Goal: Transaction & Acquisition: Purchase product/service

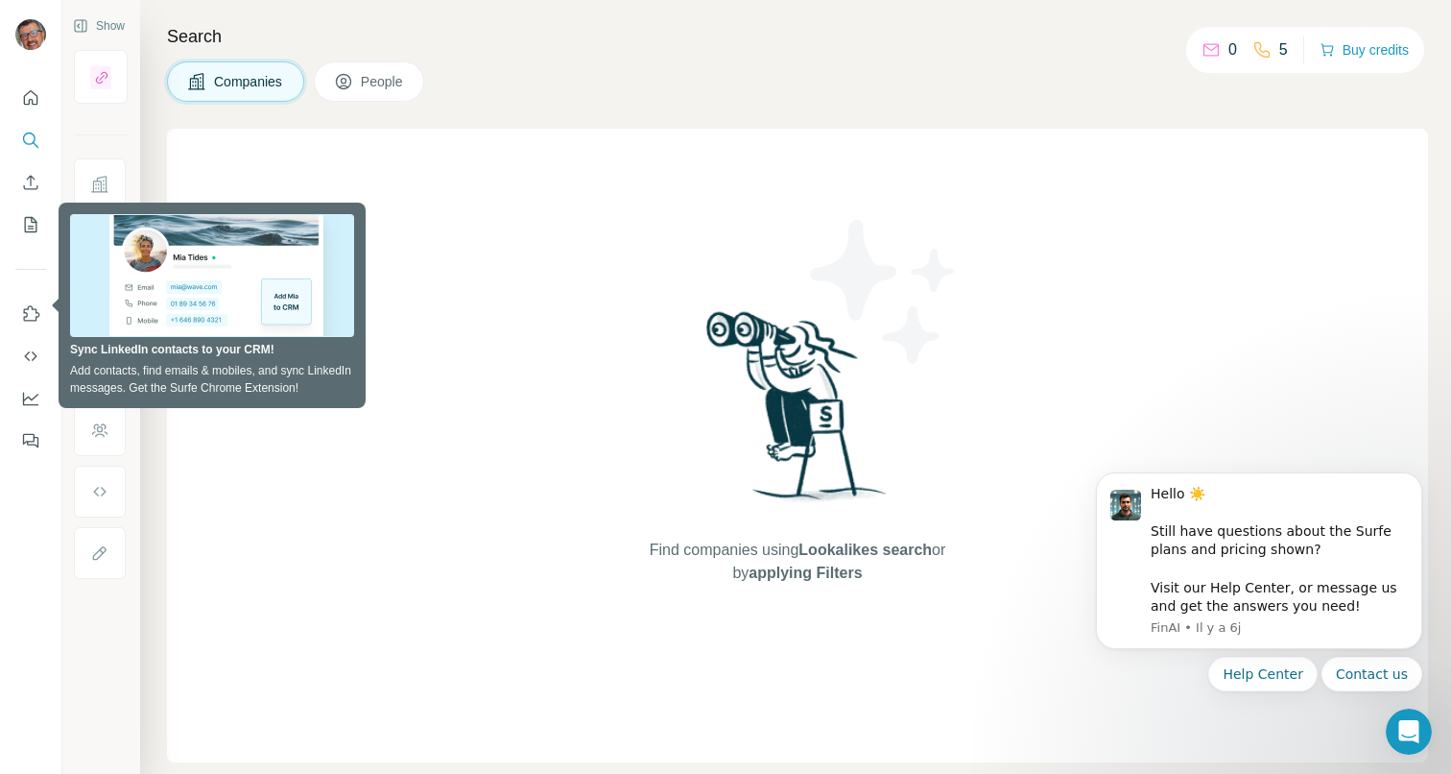
click at [1210, 53] on icon at bounding box center [1211, 50] width 15 height 12
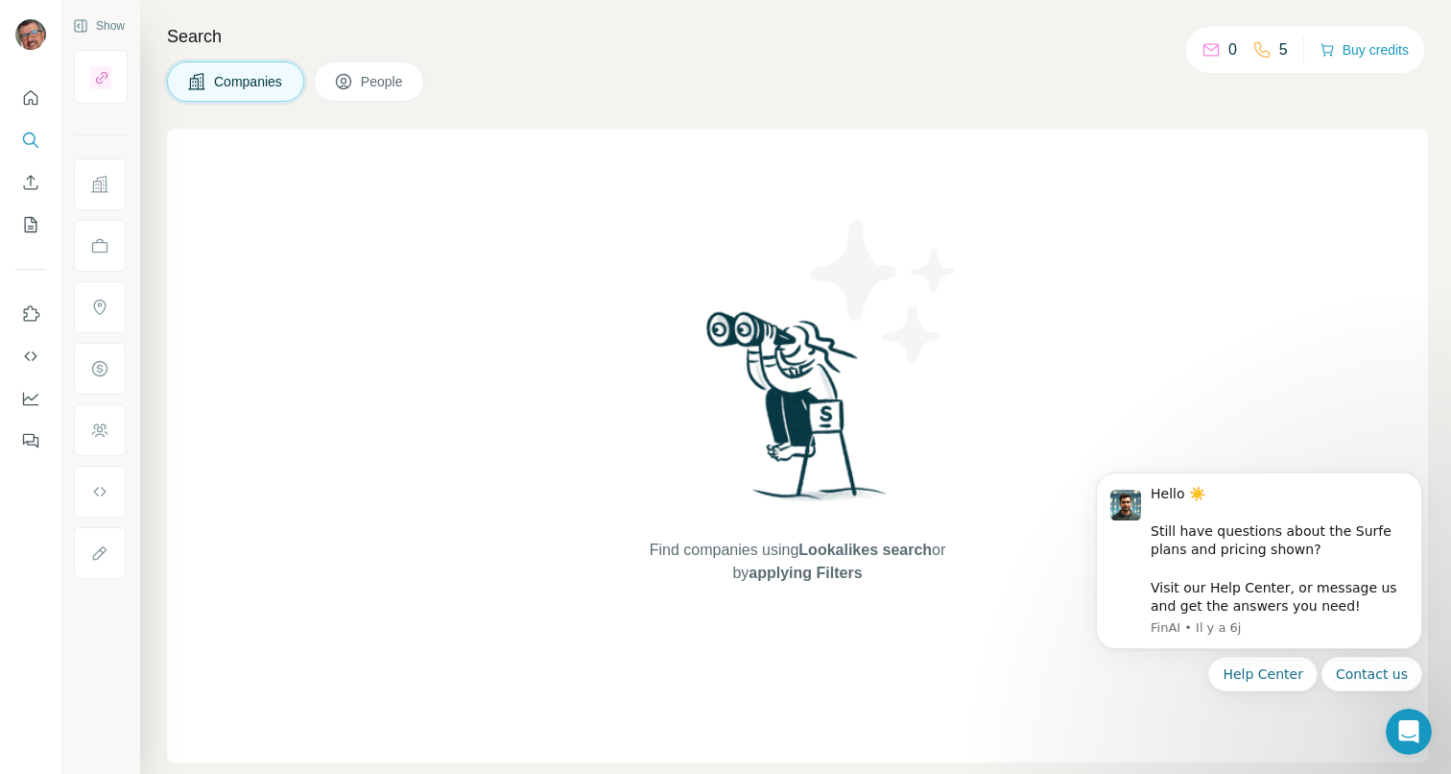
click at [1253, 39] on div "5" at bounding box center [1271, 49] width 36 height 23
click at [386, 79] on span "People" at bounding box center [383, 81] width 44 height 19
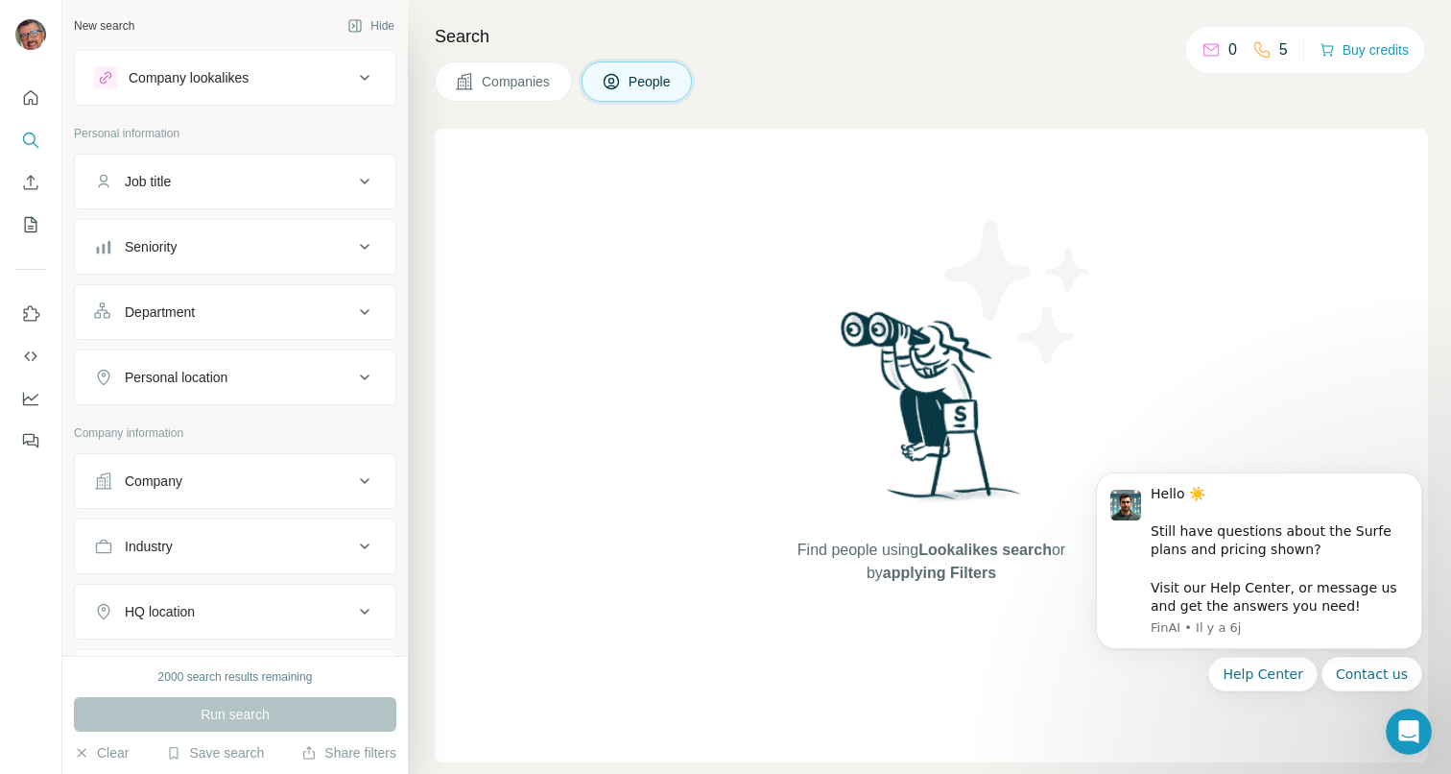
click at [558, 87] on button "Companies" at bounding box center [503, 81] width 137 height 40
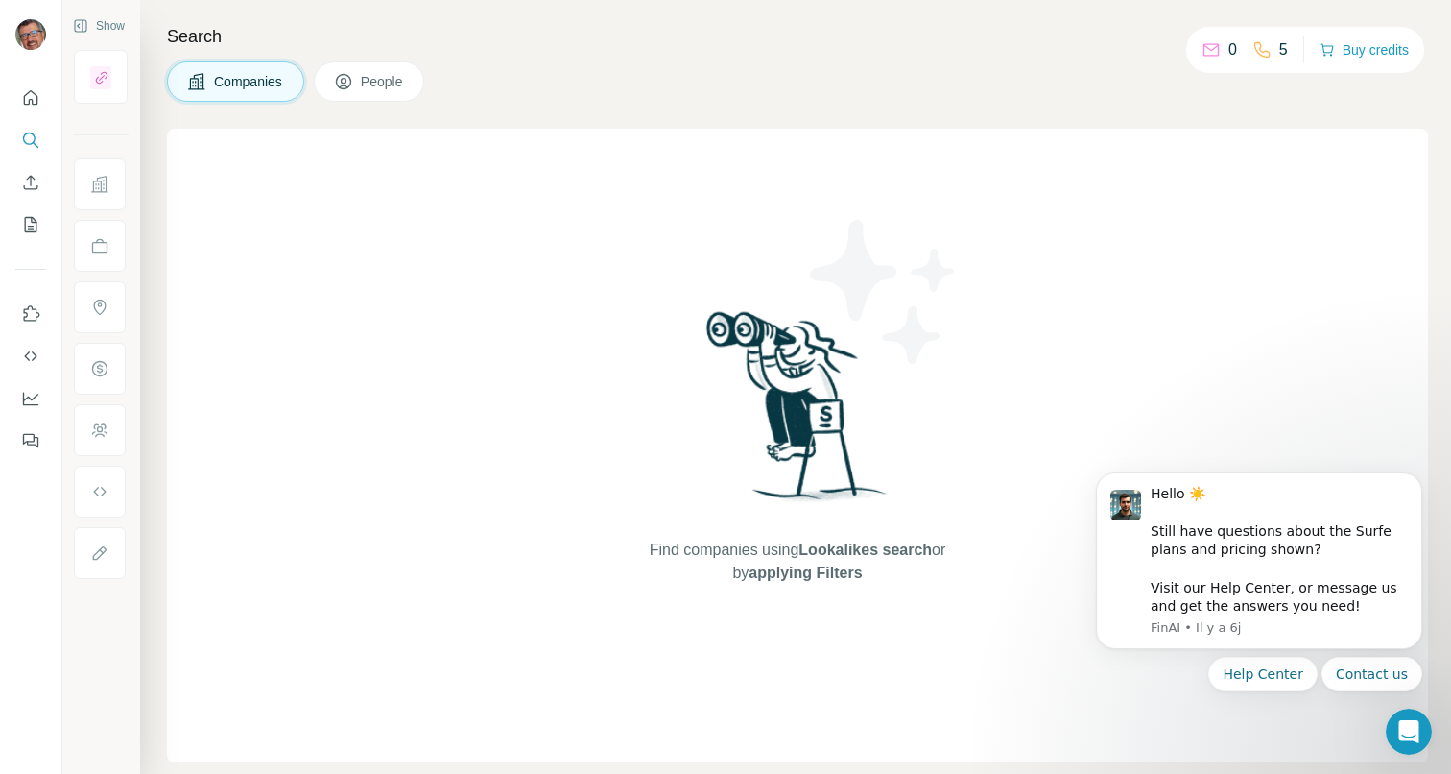
click at [390, 86] on span "People" at bounding box center [383, 81] width 44 height 19
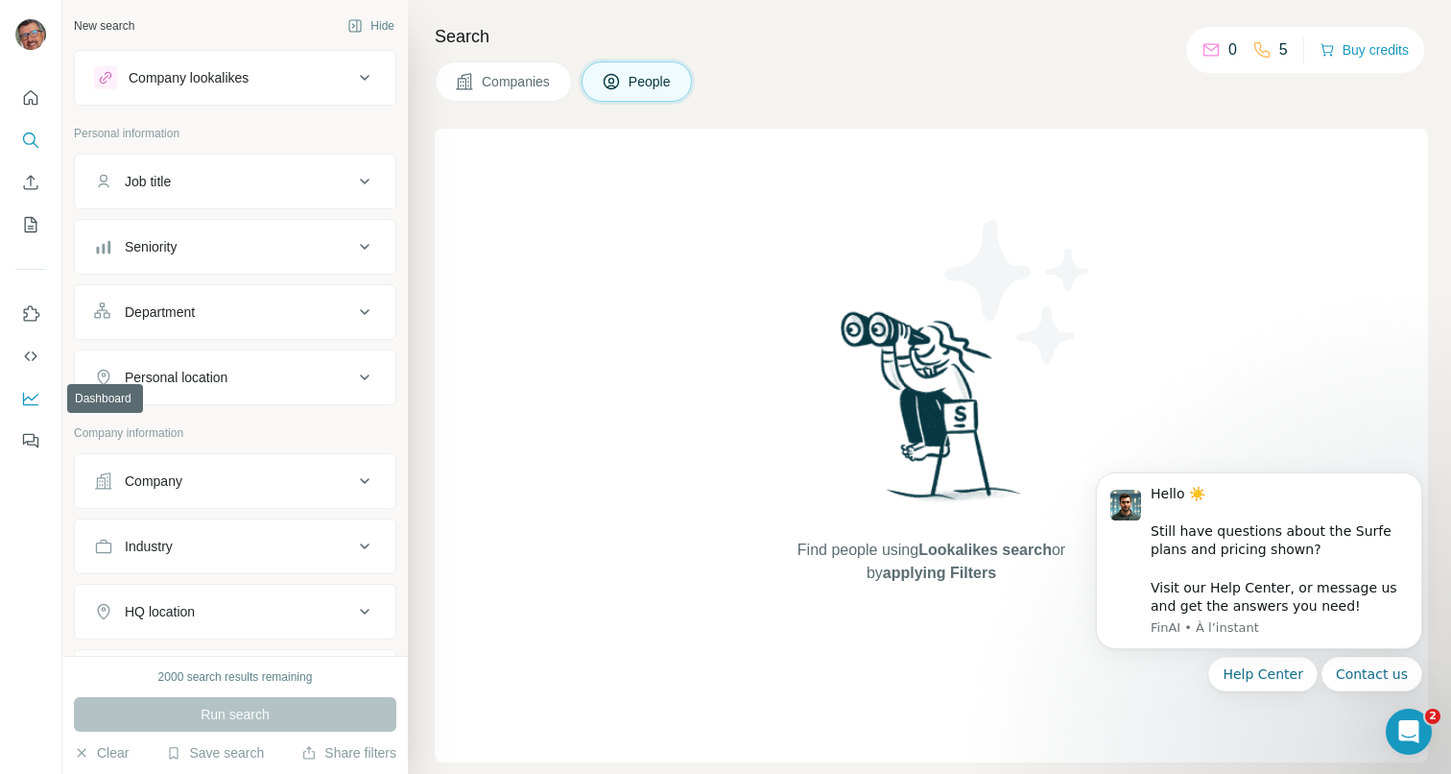
click at [26, 398] on icon "Dashboard" at bounding box center [30, 398] width 19 height 19
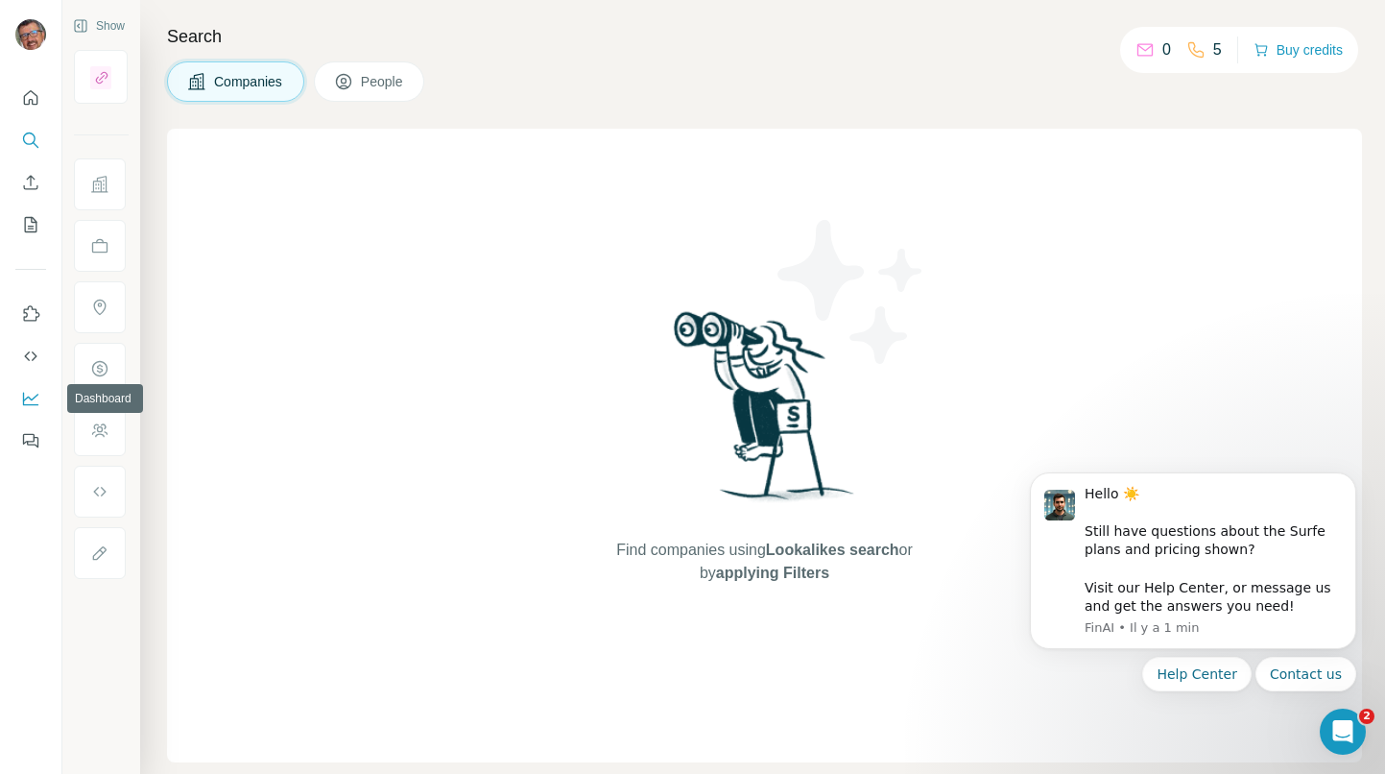
click at [38, 392] on icon "Dashboard" at bounding box center [30, 398] width 19 height 19
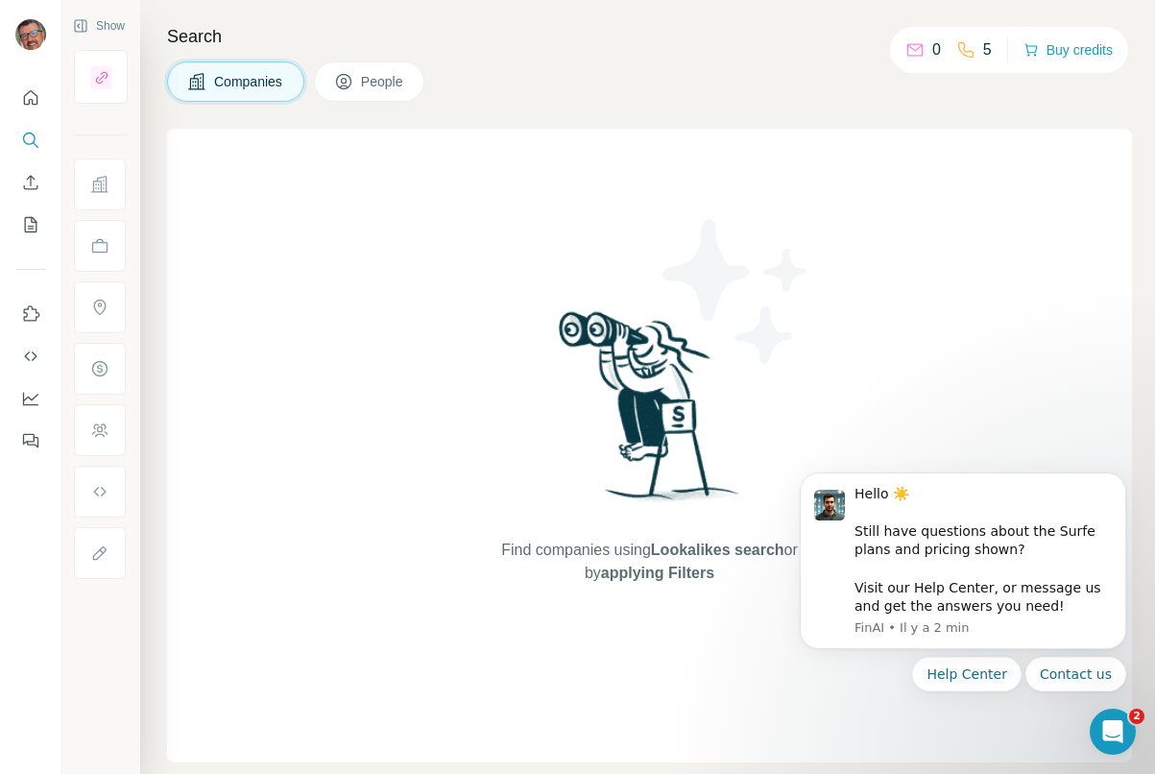
click at [507, 204] on div "Find companies using Lookalikes search or by applying Filters" at bounding box center [650, 446] width 346 height 634
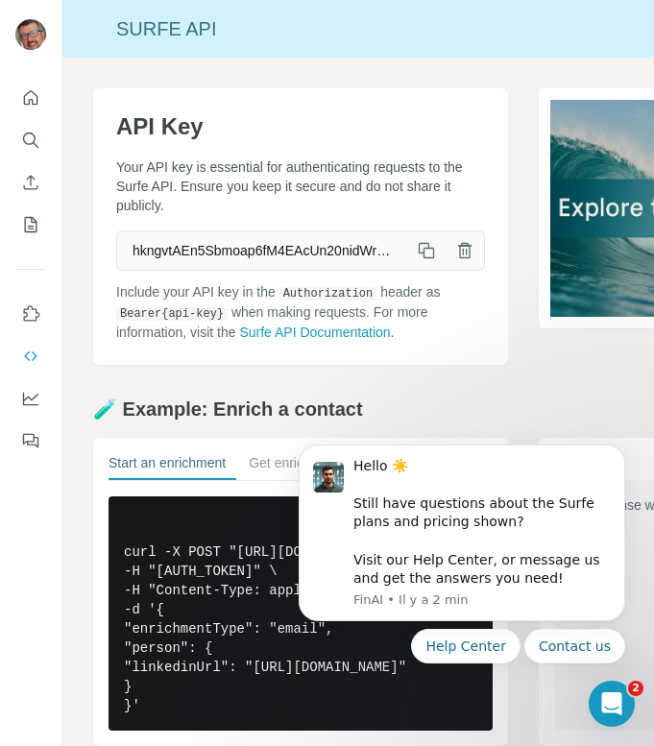
click at [417, 257] on icon "button" at bounding box center [426, 250] width 19 height 19
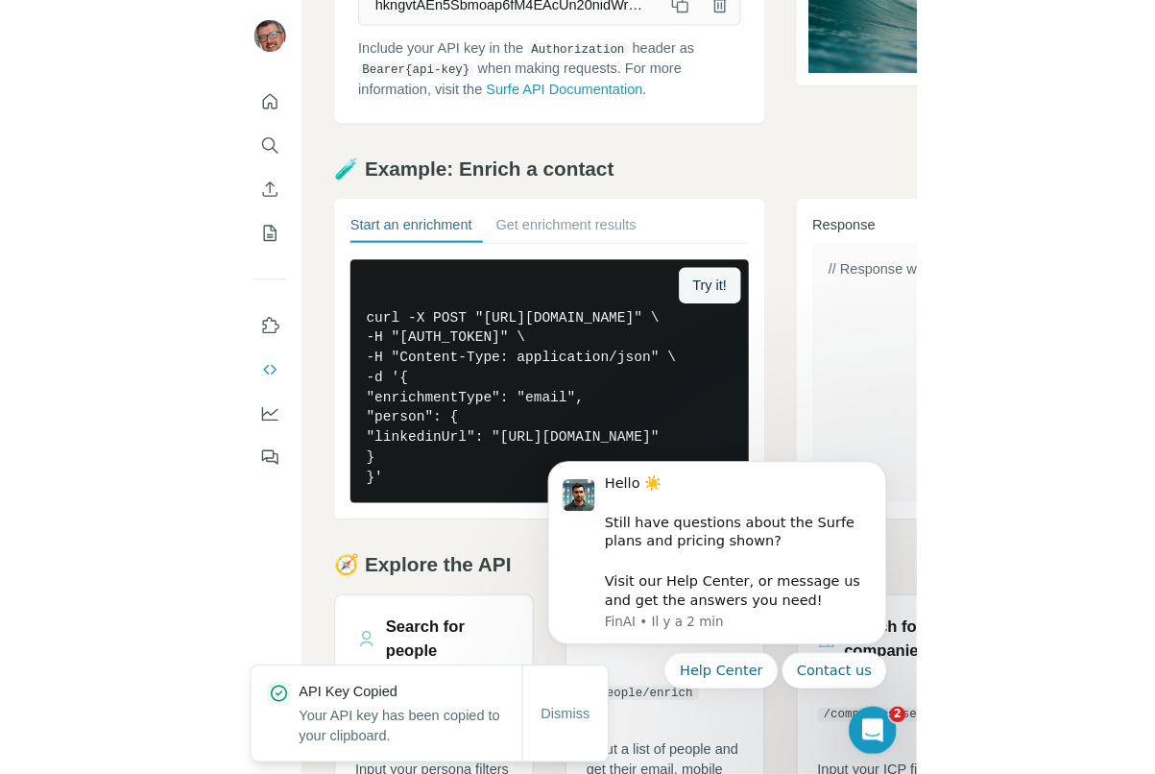
scroll to position [266, 0]
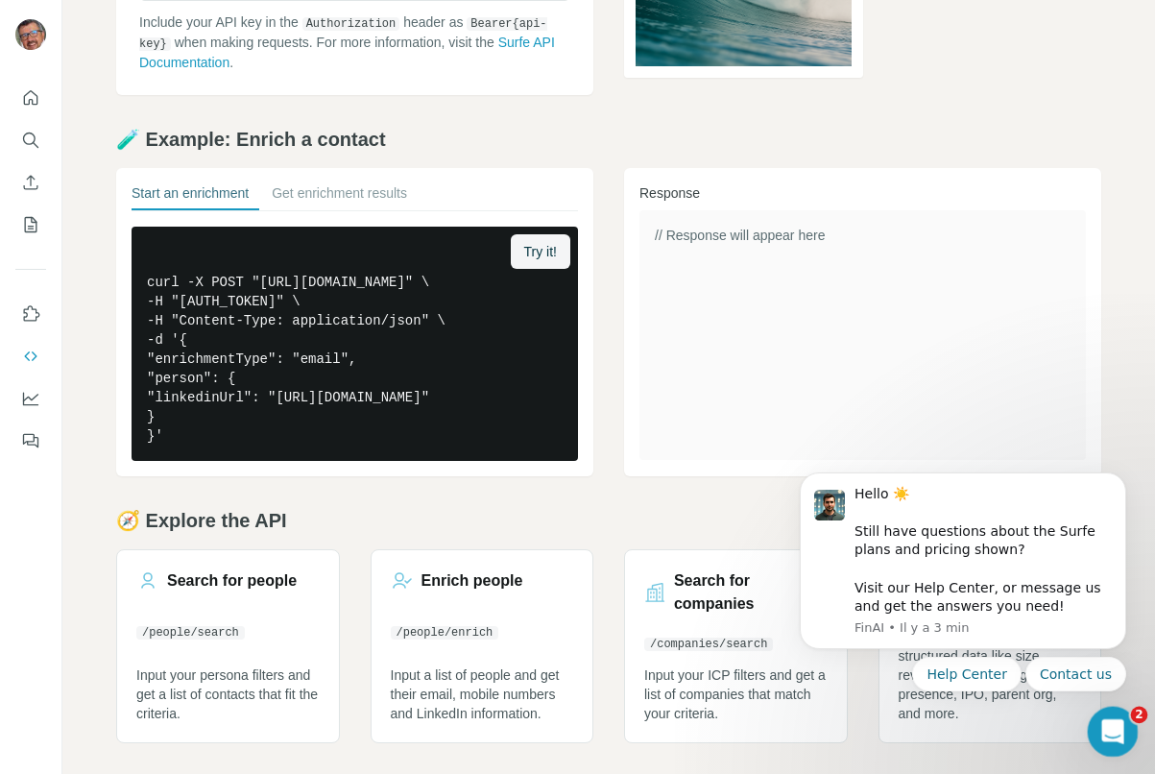
click at [1109, 738] on icon "Ouvrir le Messenger Intercom" at bounding box center [1110, 729] width 32 height 32
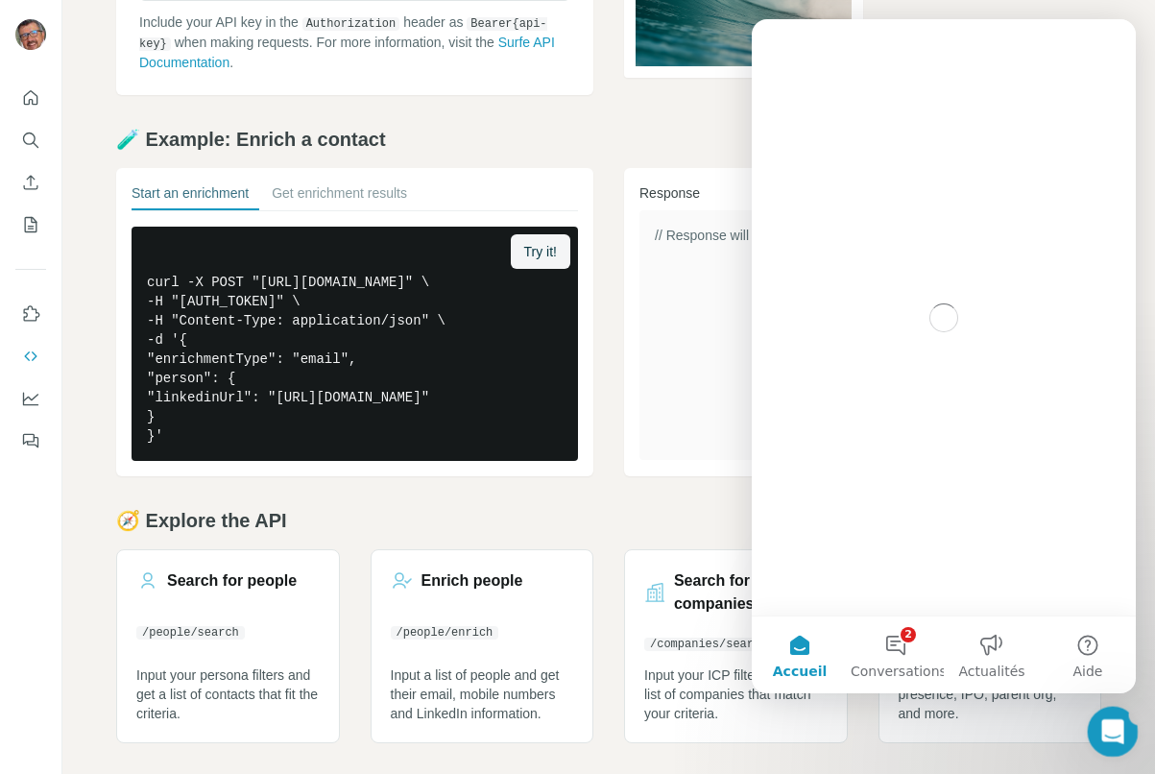
scroll to position [0, 0]
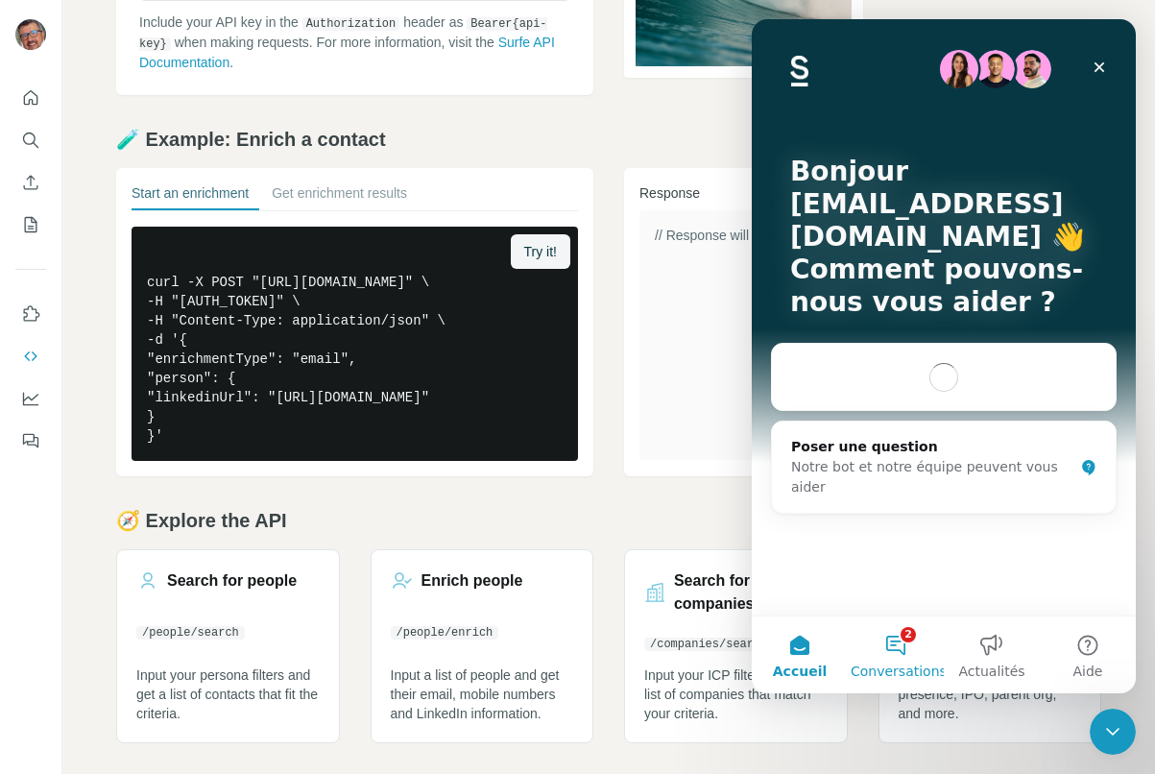
click at [907, 659] on button "2 Conversations" at bounding box center [896, 654] width 96 height 77
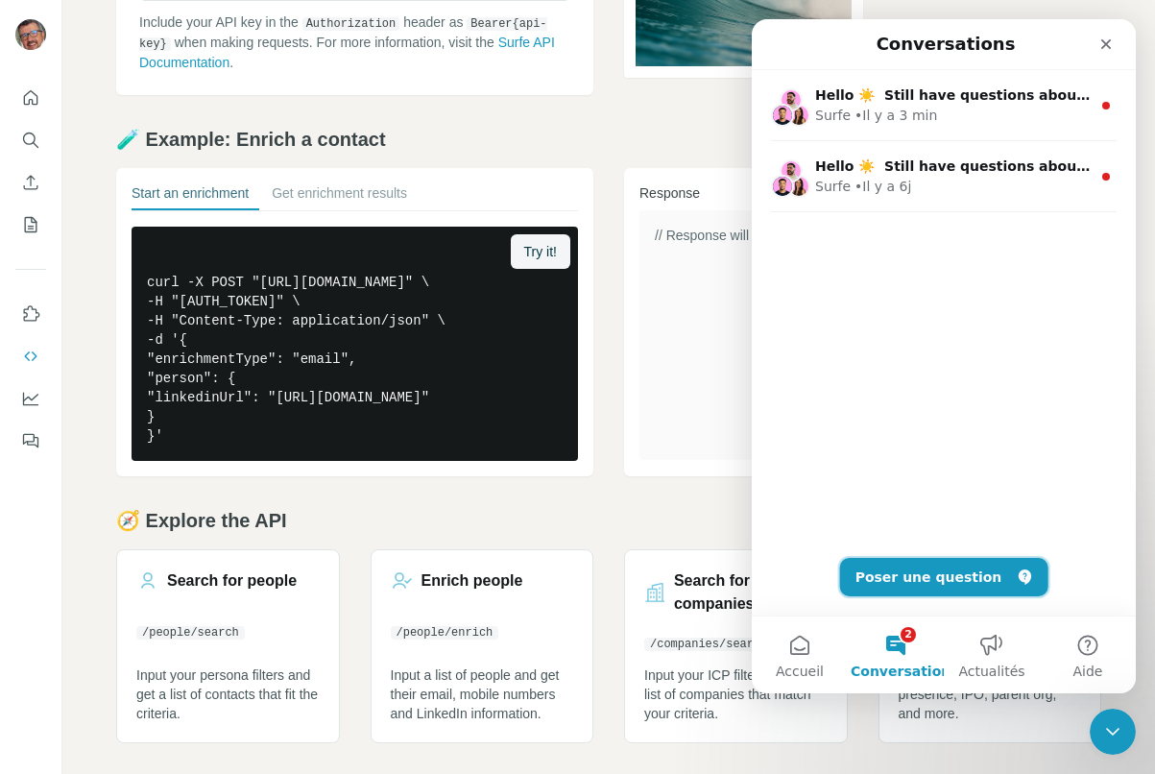
click at [912, 563] on button "Poser une question" at bounding box center [944, 577] width 208 height 38
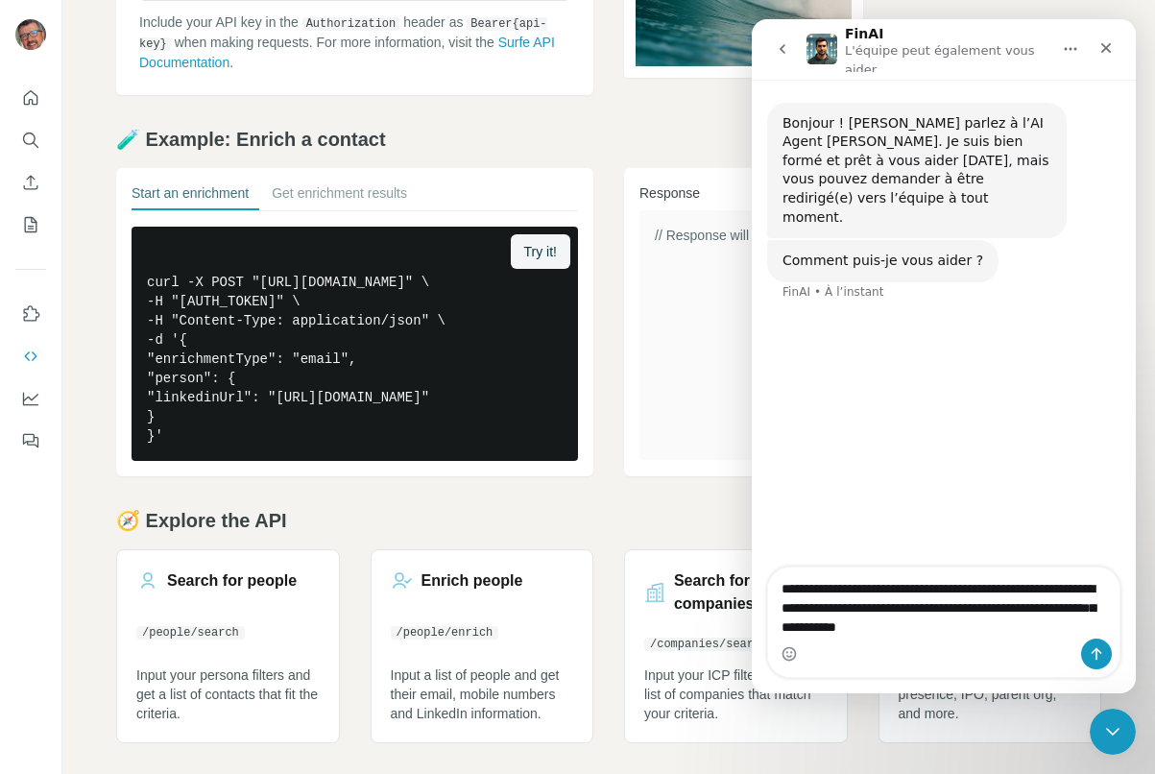
type textarea "**********"
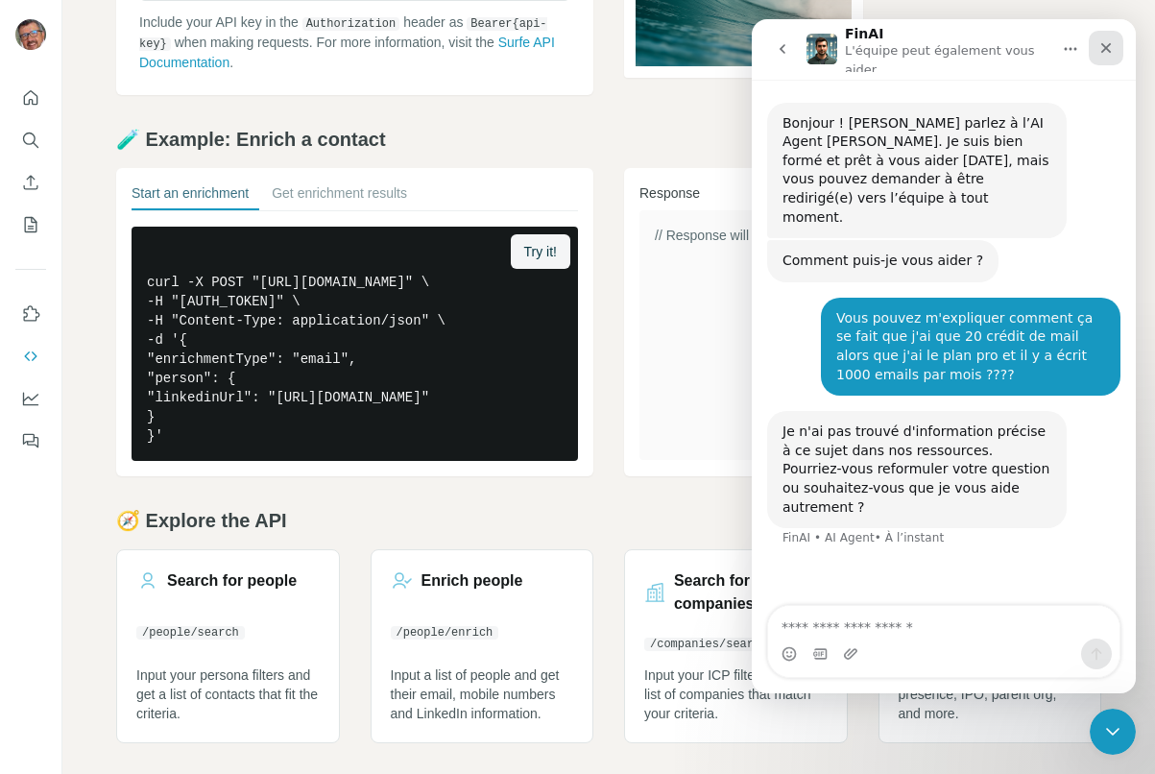
click at [1108, 52] on icon "Fermer" at bounding box center [1105, 47] width 15 height 15
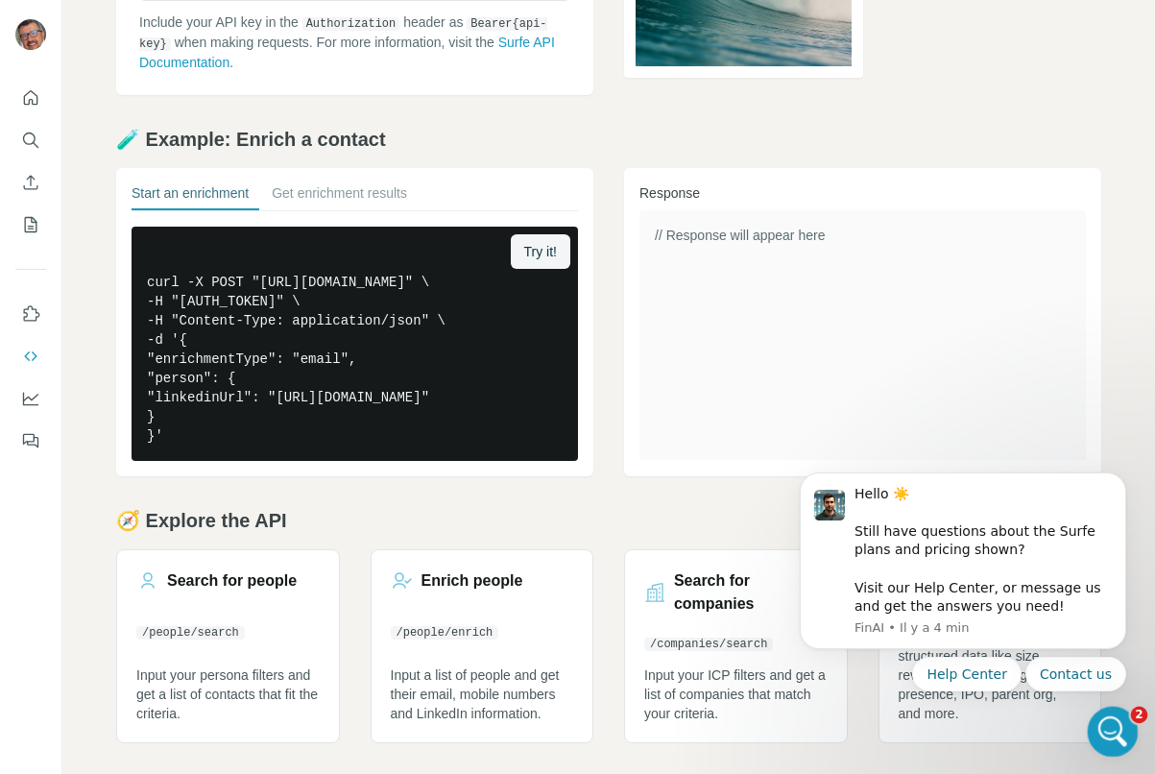
click at [1110, 726] on icon "Ouvrir le Messenger Intercom" at bounding box center [1110, 729] width 32 height 32
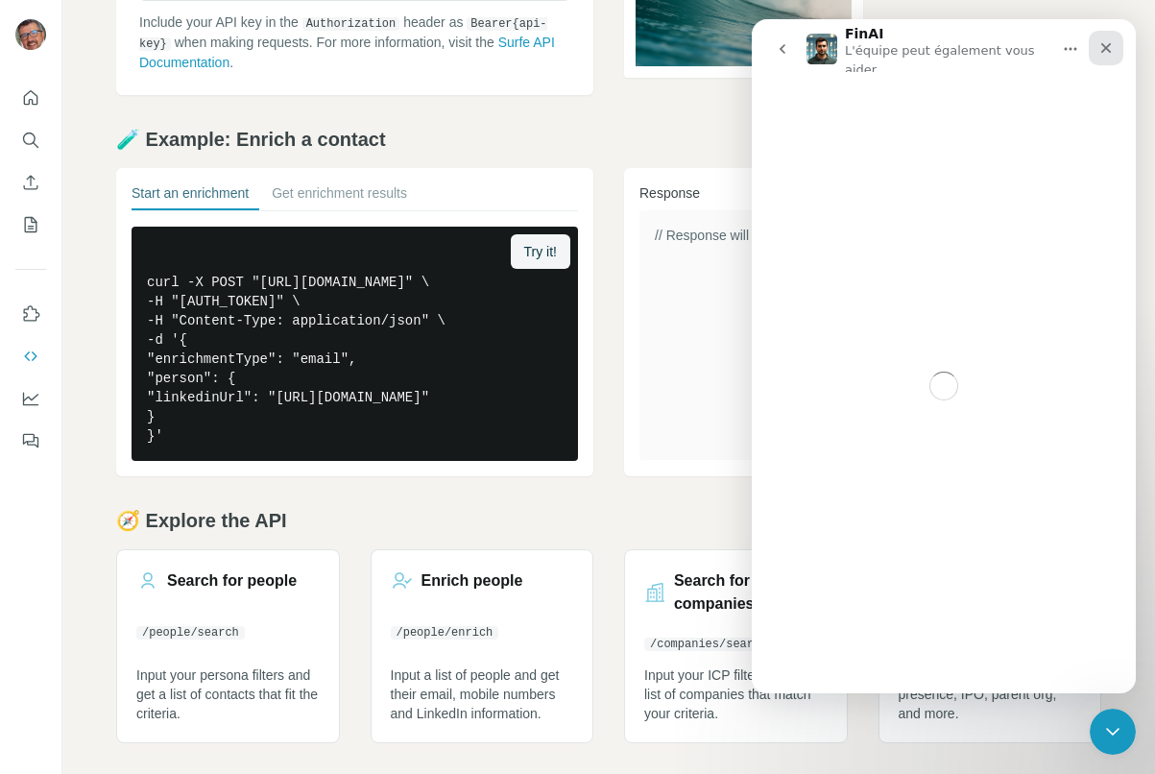
click at [1101, 52] on icon "Fermer" at bounding box center [1106, 48] width 11 height 11
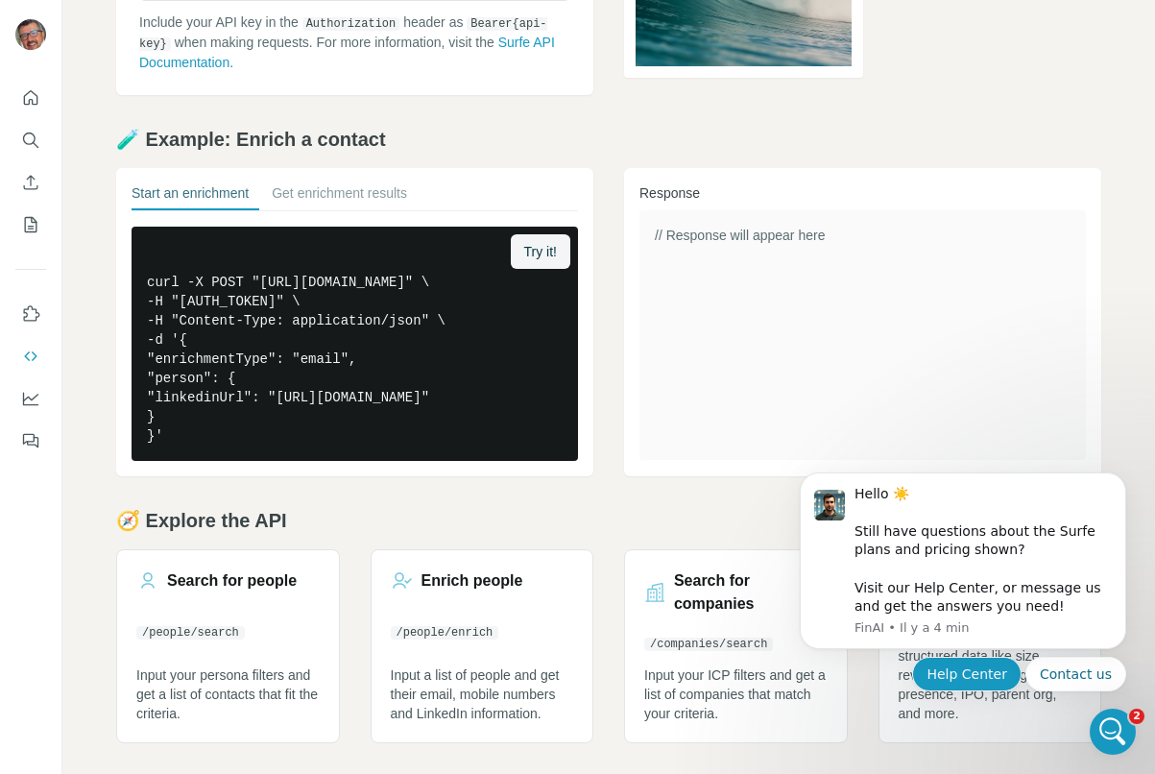
click at [990, 670] on button "Help Center" at bounding box center [966, 674] width 109 height 35
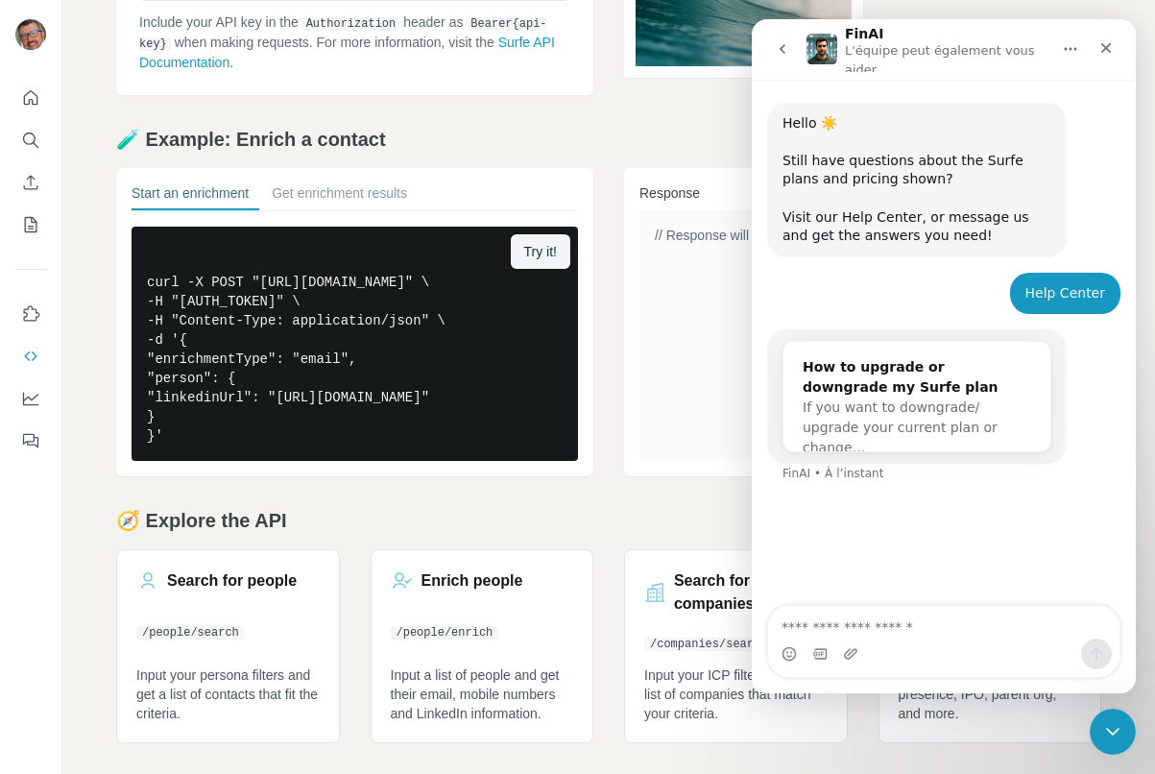
click at [930, 610] on textarea "Envoyer un message..." at bounding box center [943, 622] width 351 height 33
type textarea "**********"
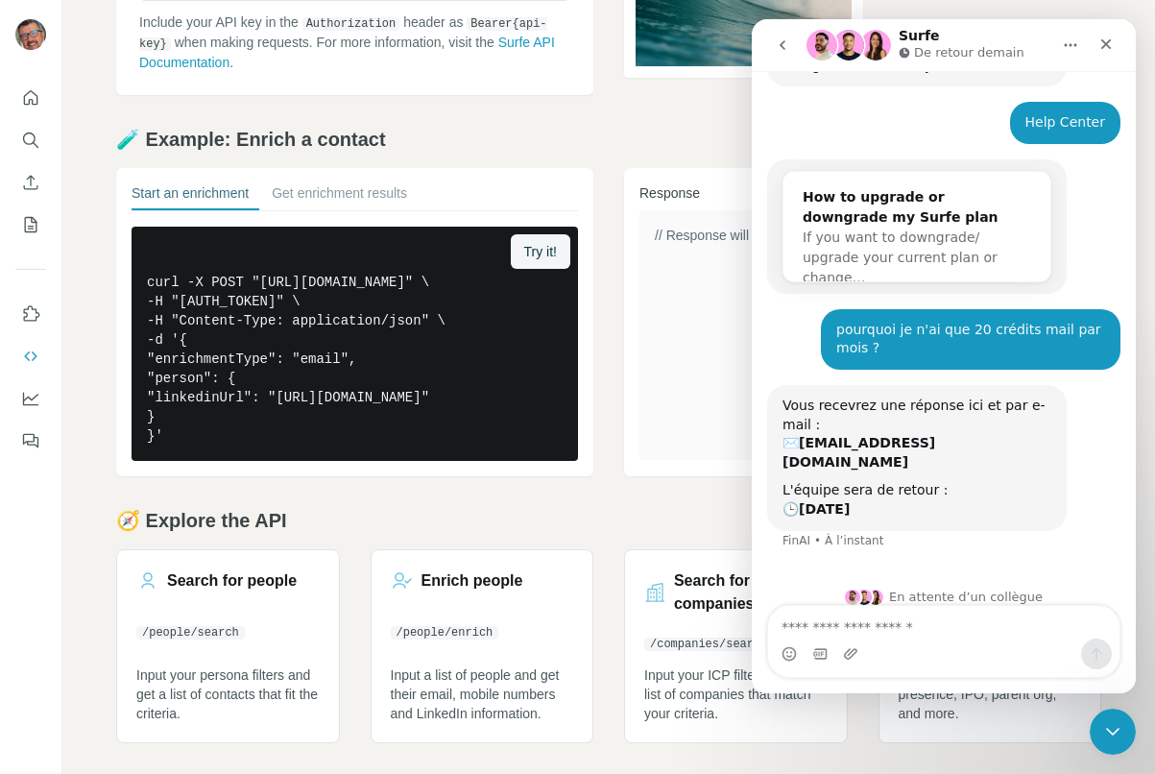
scroll to position [275, 0]
click at [1101, 48] on icon "Fermer" at bounding box center [1106, 44] width 11 height 11
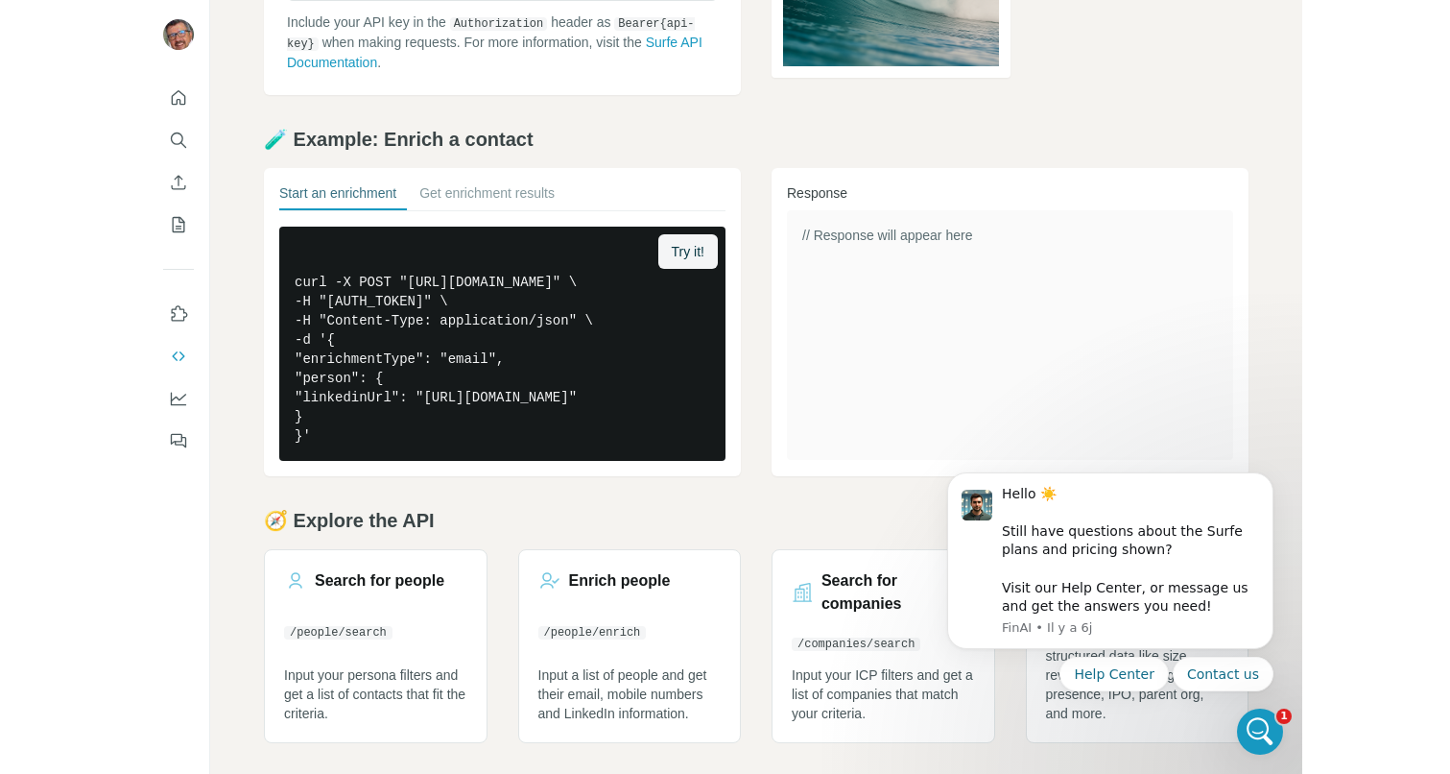
scroll to position [0, 0]
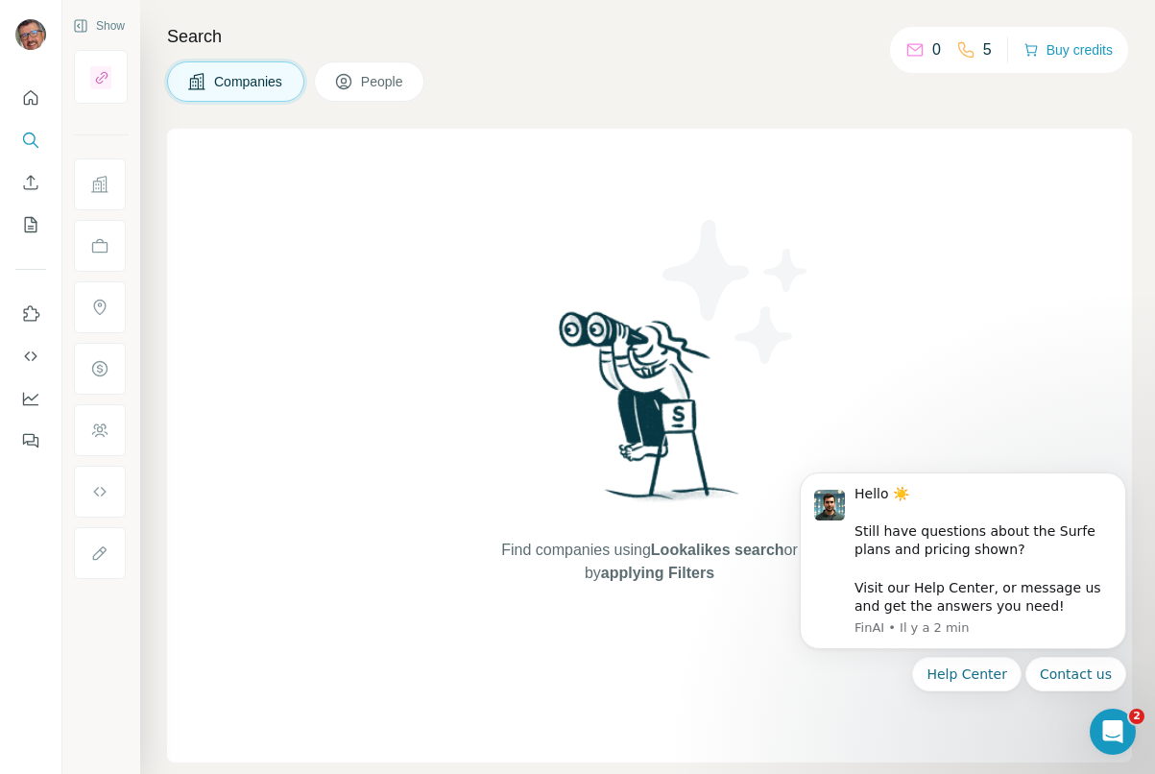
click at [28, 242] on div at bounding box center [30, 263] width 61 height 389
click at [28, 228] on icon "My lists" at bounding box center [33, 223] width 10 height 12
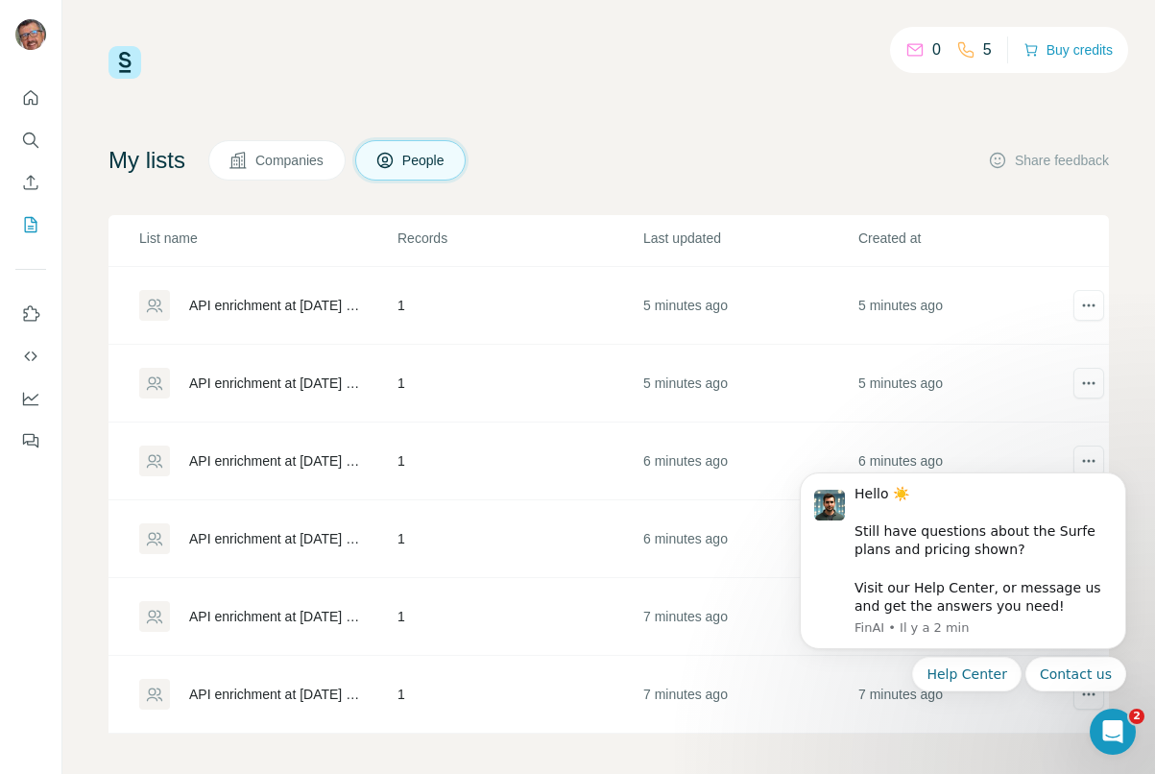
scroll to position [6, 0]
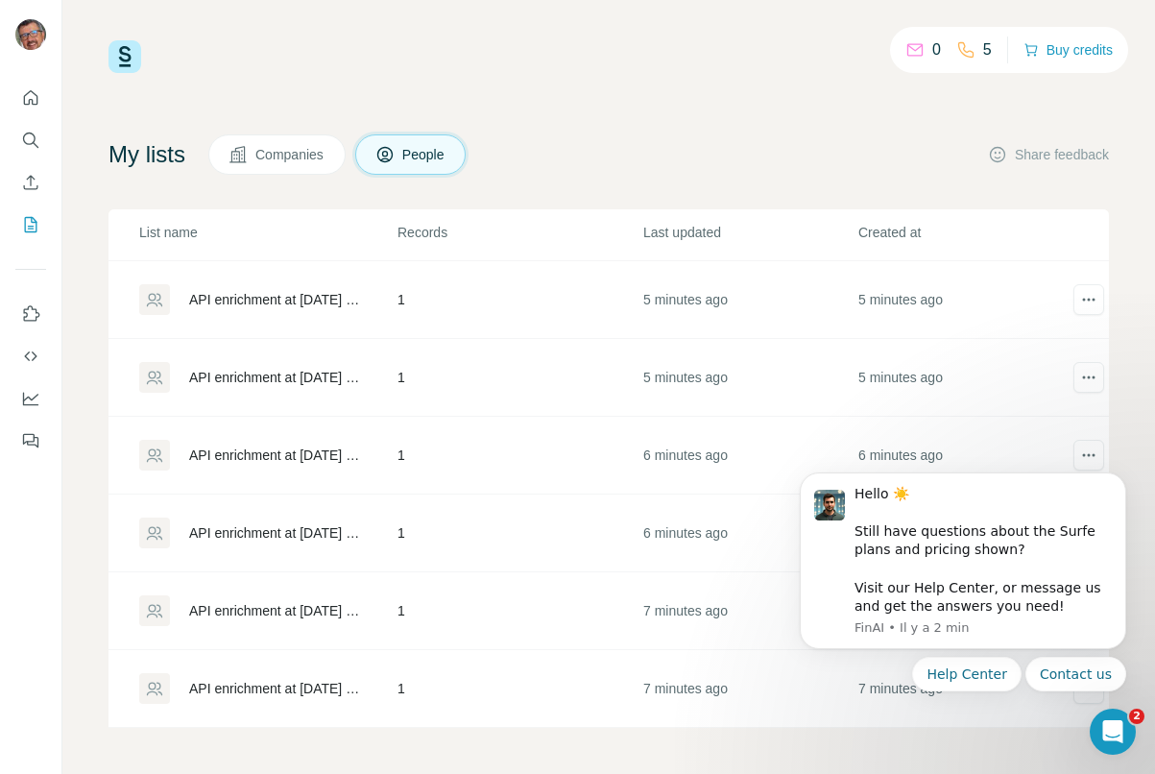
click at [297, 148] on span "Companies" at bounding box center [290, 154] width 70 height 19
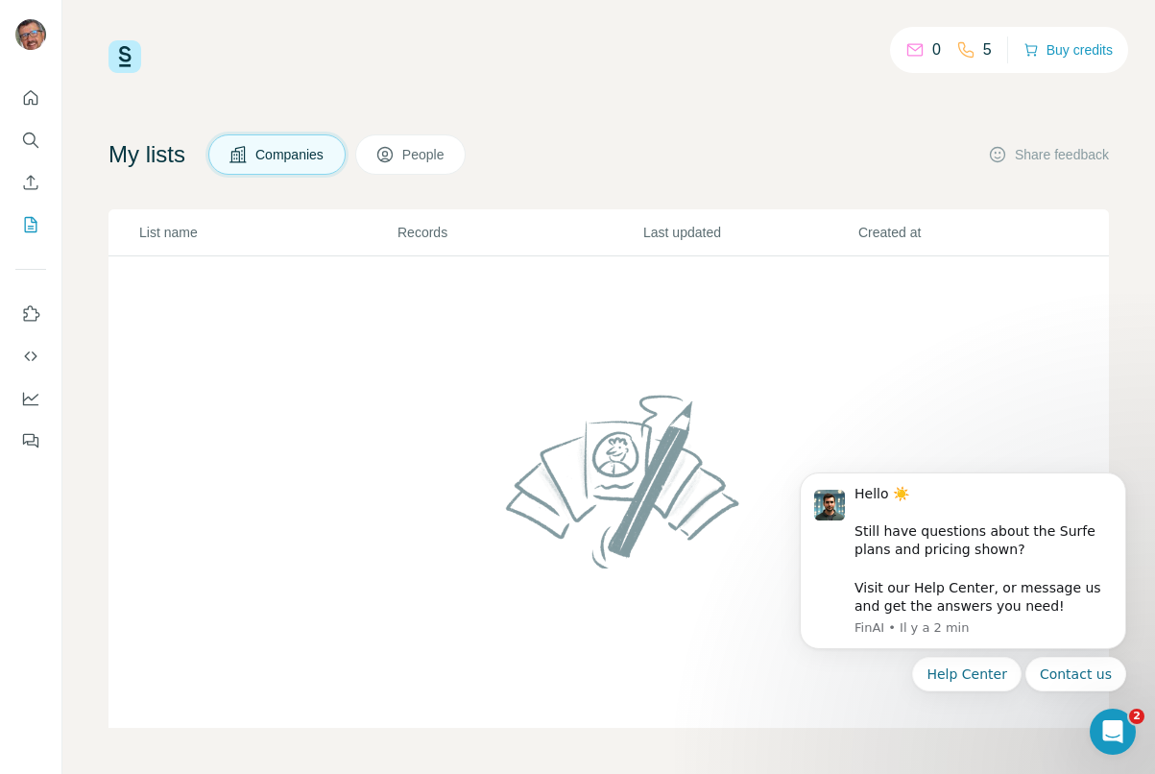
click at [431, 167] on button "People" at bounding box center [410, 154] width 111 height 40
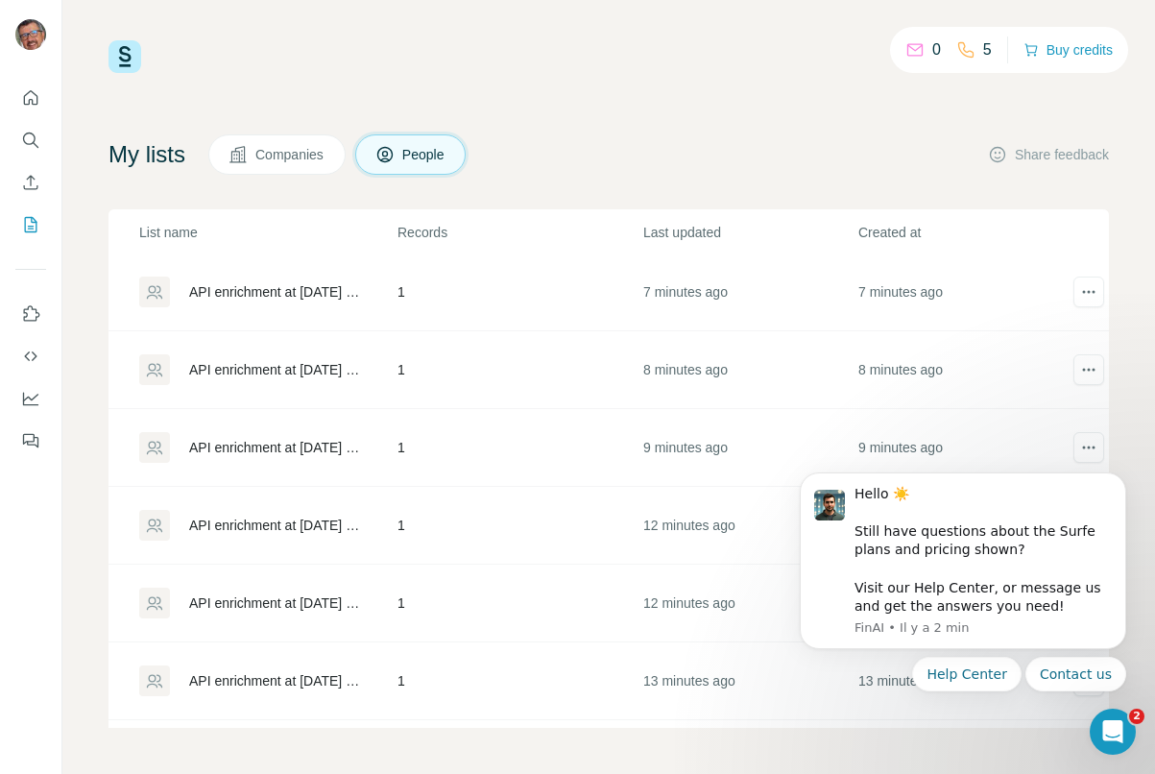
scroll to position [1098, 0]
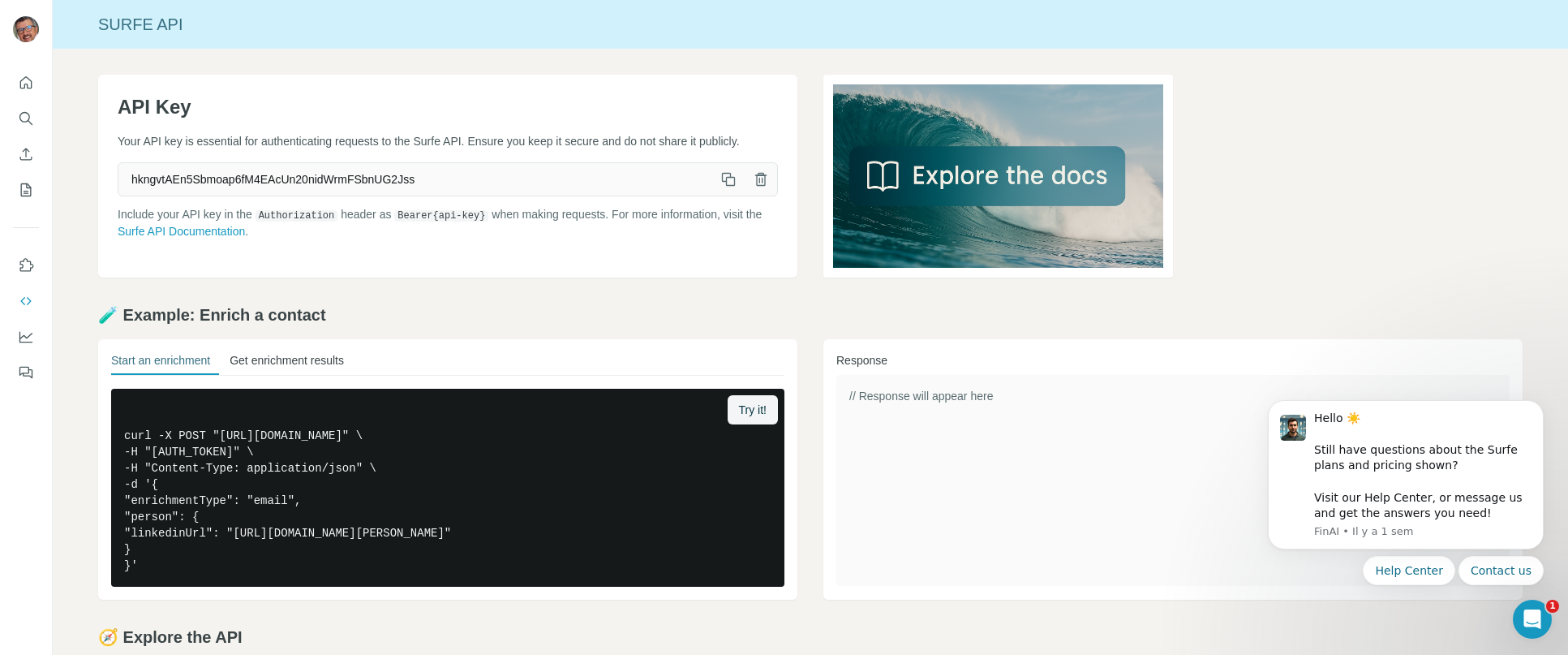
click at [344, 363] on button "Get enrichment results" at bounding box center [286, 363] width 114 height 23
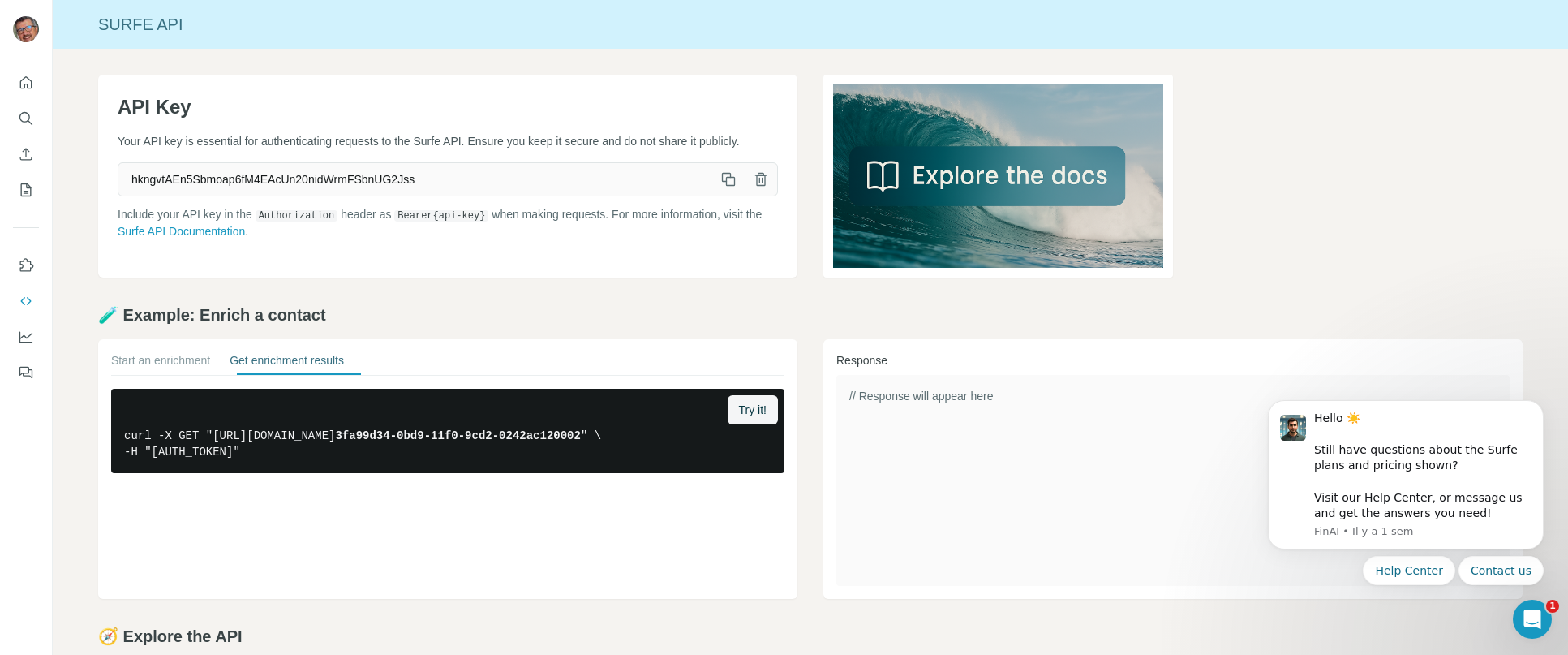
click at [1013, 404] on div "// Response will appear here" at bounding box center [1173, 480] width 673 height 211
click at [213, 237] on link "Surfe API Documentation" at bounding box center [181, 231] width 128 height 13
click at [35, 89] on button "Quick start" at bounding box center [25, 83] width 26 height 30
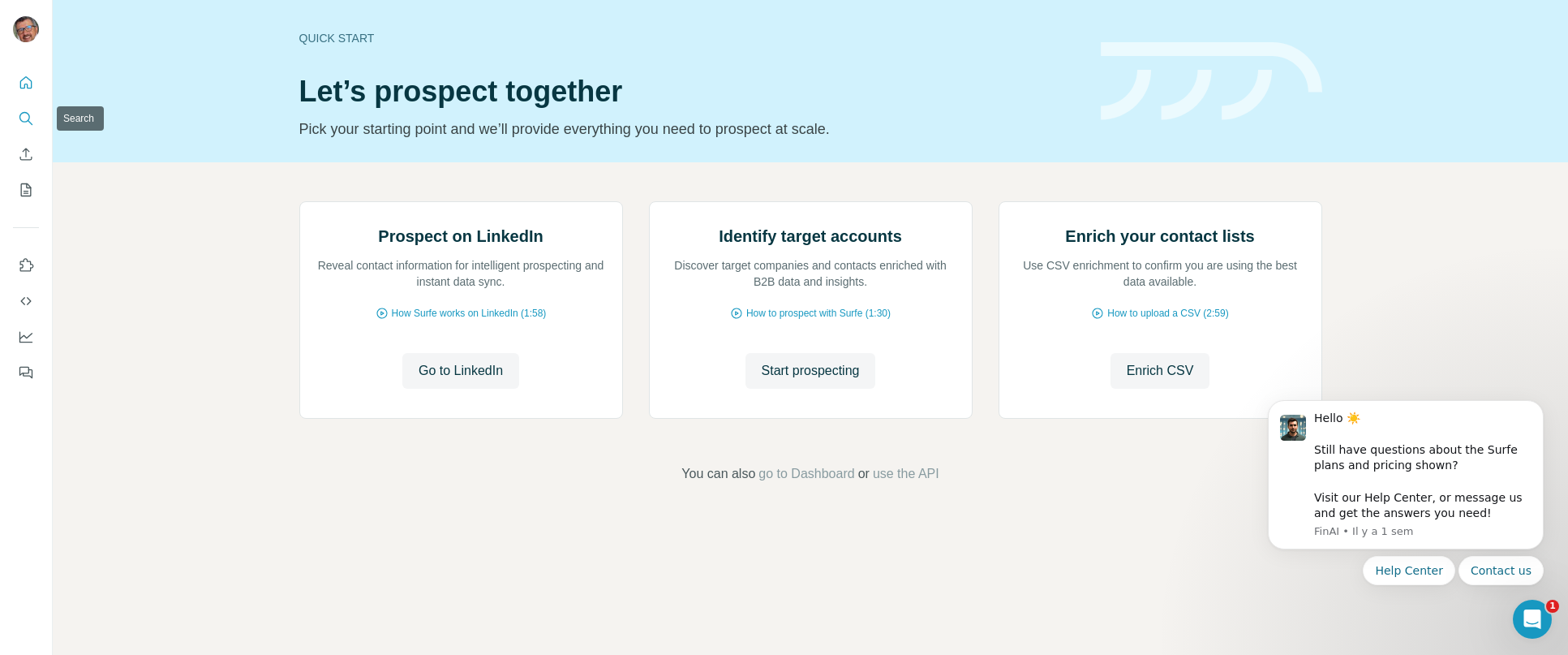
click at [19, 118] on icon "Search" at bounding box center [25, 118] width 16 height 16
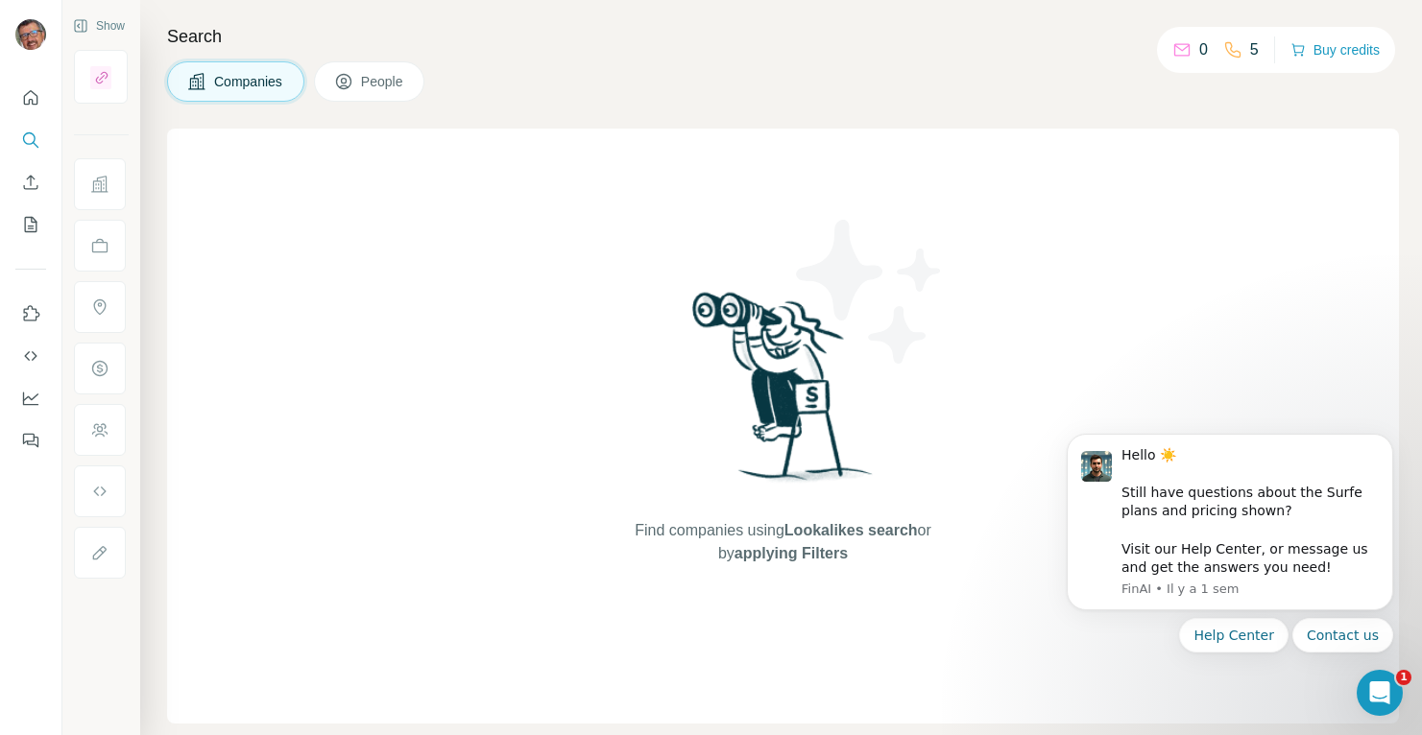
click at [1185, 58] on div "0" at bounding box center [1190, 49] width 36 height 23
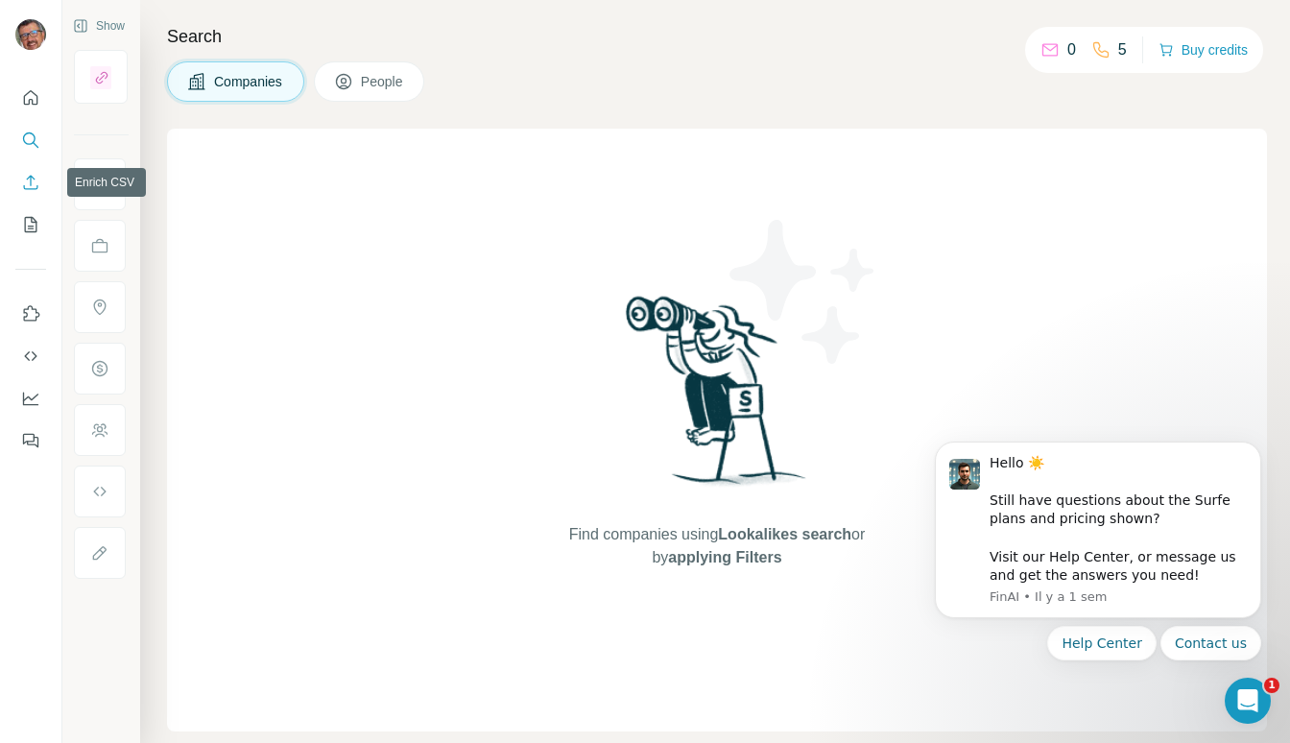
click at [39, 181] on icon "Enrich CSV" at bounding box center [30, 182] width 19 height 19
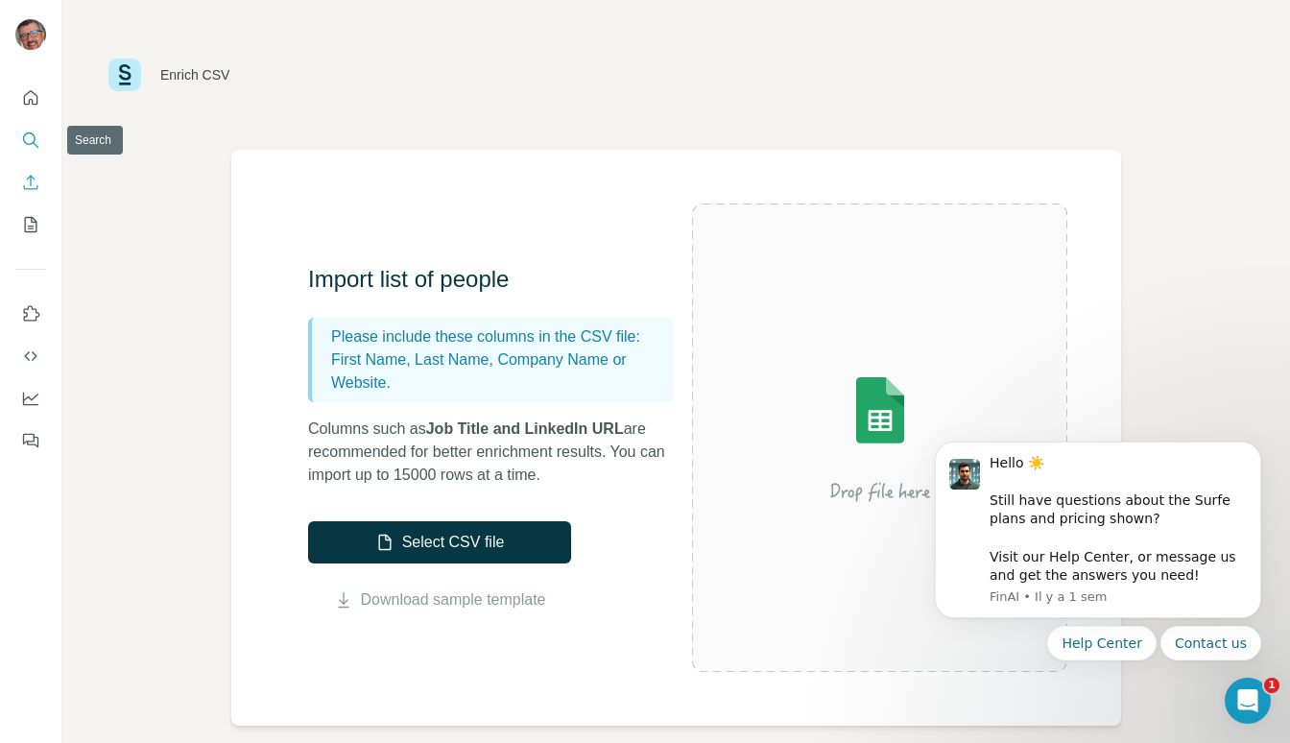
click at [31, 139] on icon "Search" at bounding box center [30, 140] width 19 height 19
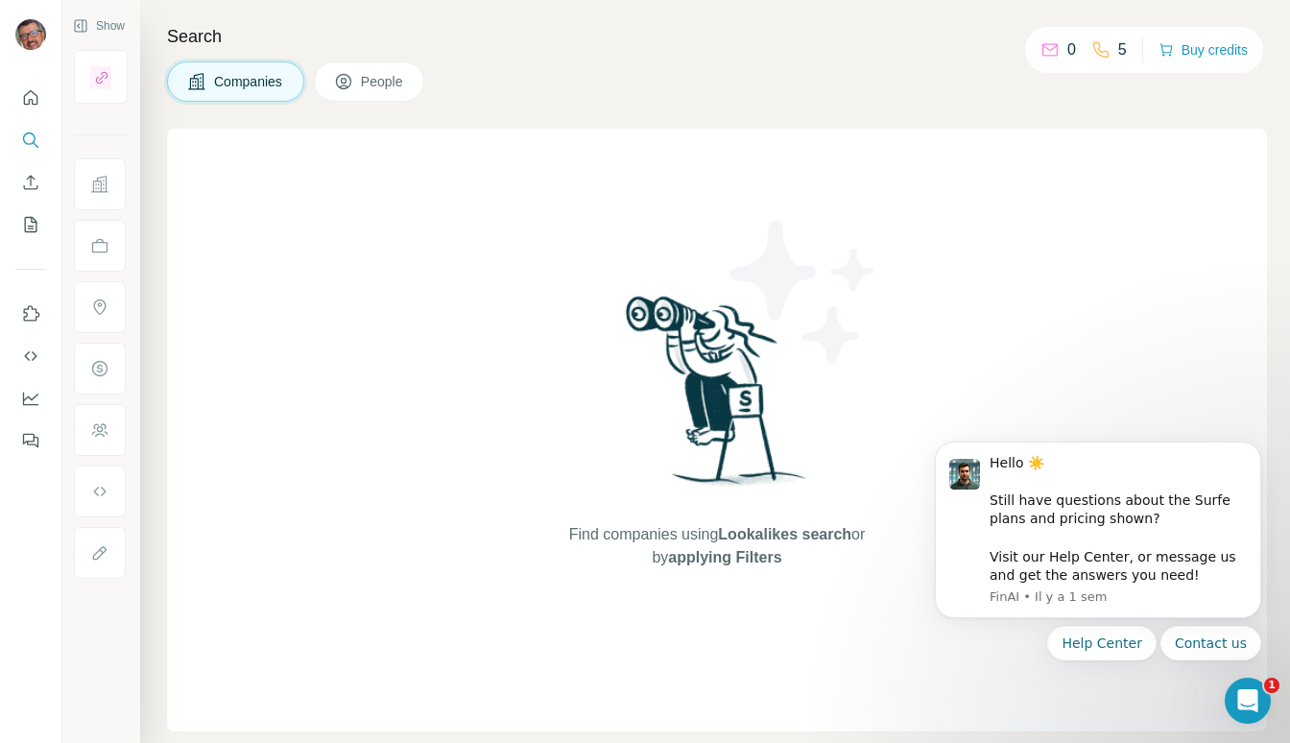
click at [1041, 46] on icon at bounding box center [1050, 49] width 19 height 19
click at [1221, 50] on button "Buy credits" at bounding box center [1203, 49] width 89 height 27
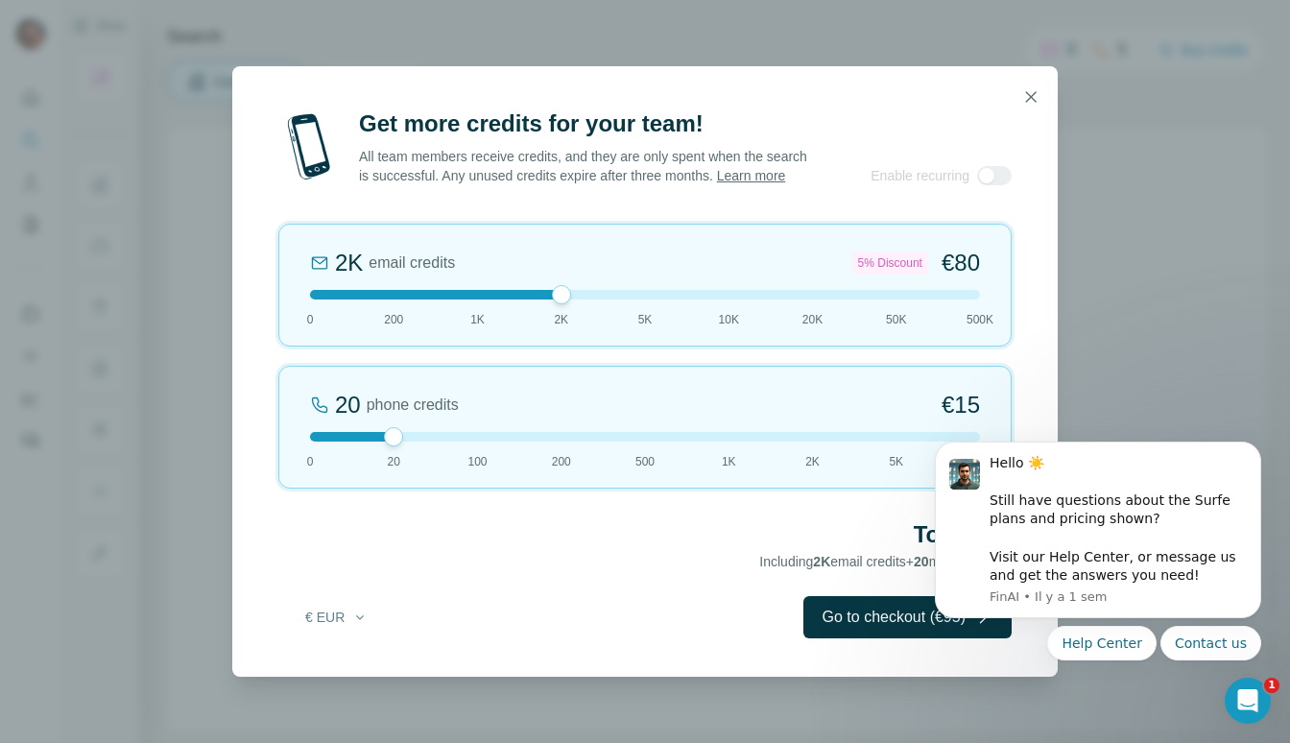
drag, startPoint x: 388, startPoint y: 309, endPoint x: 558, endPoint y: 473, distance: 236.2
click at [559, 475] on div "2K email credits 5% Discount €80 0 200 1K 2K 5K 10K 20K 50K 500K 20 phone credi…" at bounding box center [644, 356] width 733 height 265
drag, startPoint x: 555, startPoint y: 298, endPoint x: 626, endPoint y: 292, distance: 71.3
click at [628, 292] on div "2K email credits 5% Discount €80 0 200 1K 2K 5K 10K 20K 50K 500K" at bounding box center [644, 285] width 733 height 123
drag, startPoint x: 617, startPoint y: 299, endPoint x: 566, endPoint y: 302, distance: 51.0
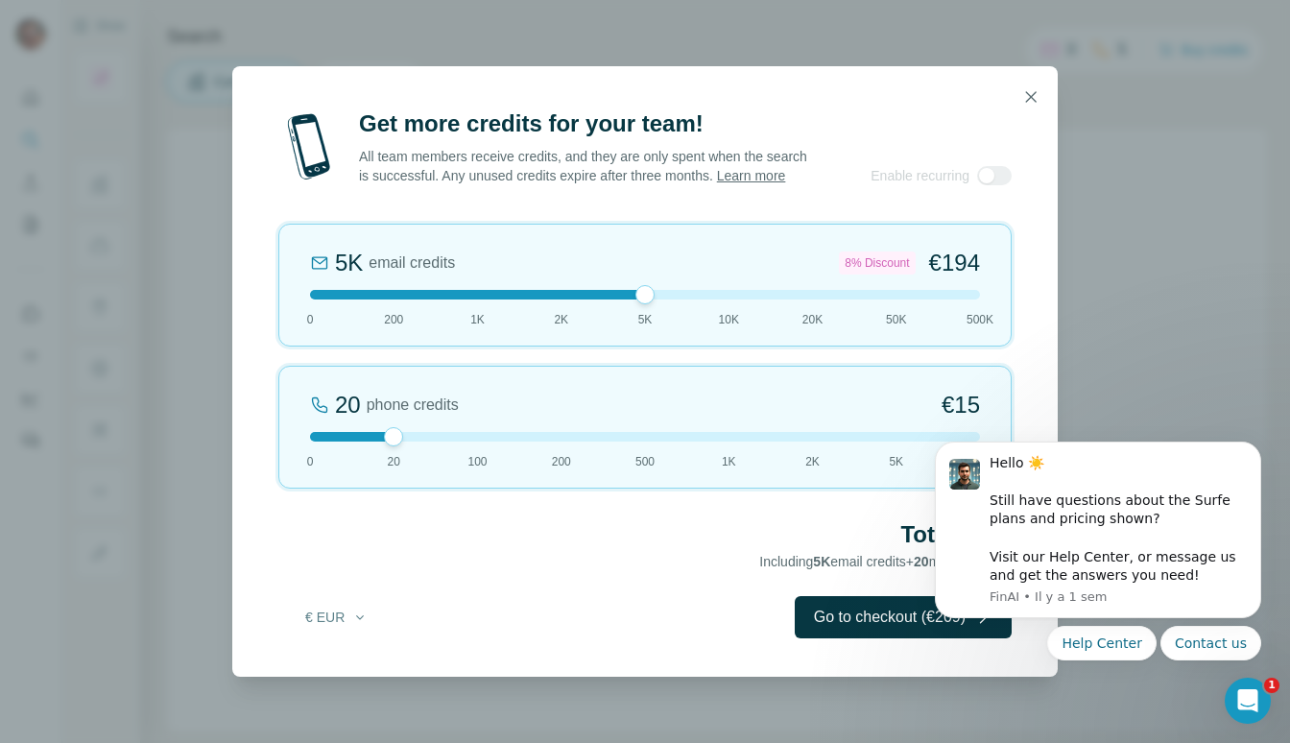
click at [564, 299] on div at bounding box center [645, 295] width 670 height 10
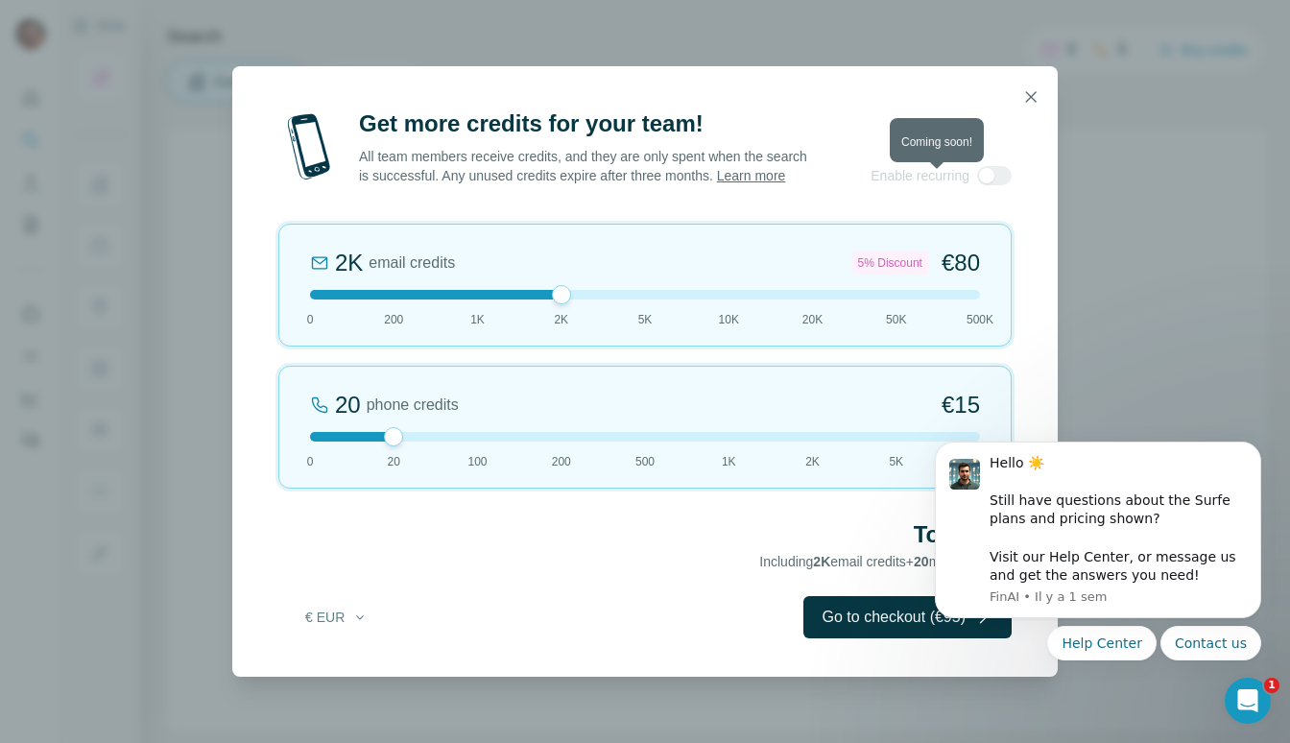
click at [993, 185] on div at bounding box center [994, 175] width 35 height 19
click at [987, 185] on div at bounding box center [994, 175] width 35 height 19
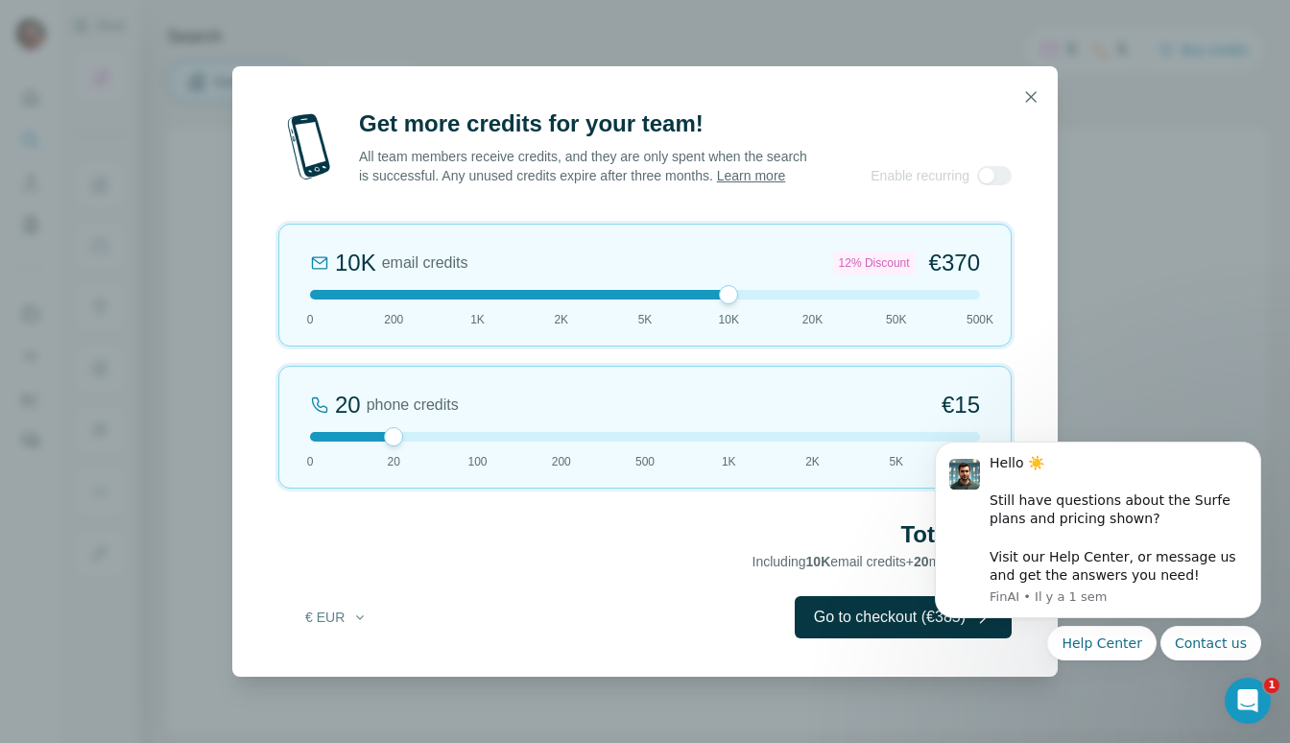
drag, startPoint x: 554, startPoint y: 305, endPoint x: 702, endPoint y: 316, distance: 148.2
click at [702, 316] on div "10K email credits 12% Discount €370 0 200 1K 2K 5K 10K 20K 50K 500K" at bounding box center [644, 285] width 733 height 123
drag, startPoint x: 722, startPoint y: 299, endPoint x: 780, endPoint y: 299, distance: 58.6
click at [780, 299] on div at bounding box center [645, 295] width 670 height 10
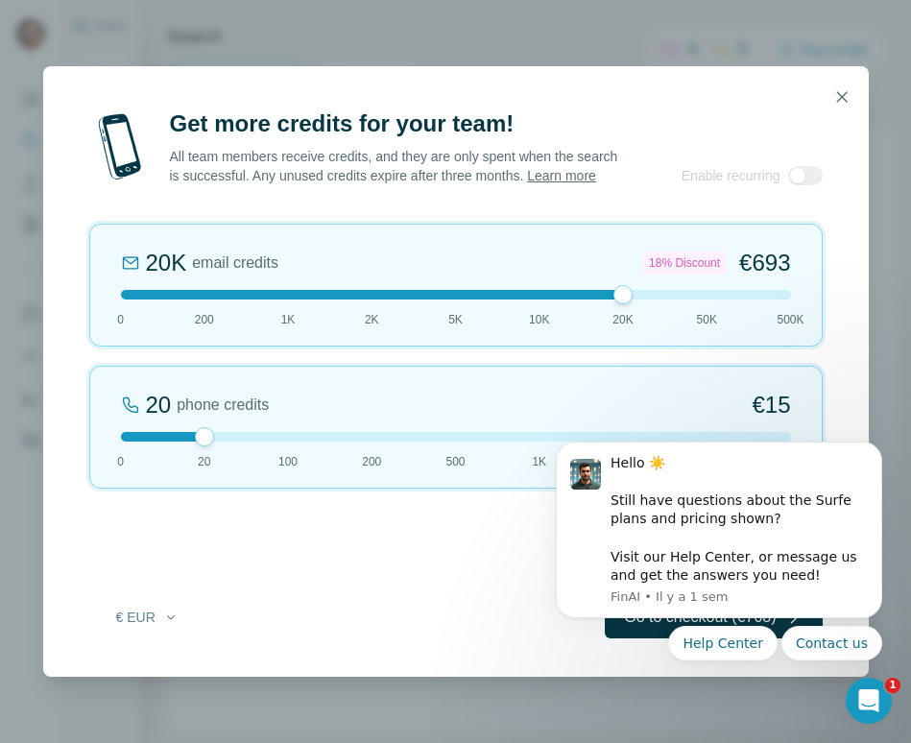
drag, startPoint x: 374, startPoint y: 284, endPoint x: 373, endPoint y: 300, distance: 16.3
click at [373, 278] on div "20K email credits 18% Discount €693" at bounding box center [456, 263] width 670 height 31
click at [373, 301] on div at bounding box center [371, 294] width 19 height 19
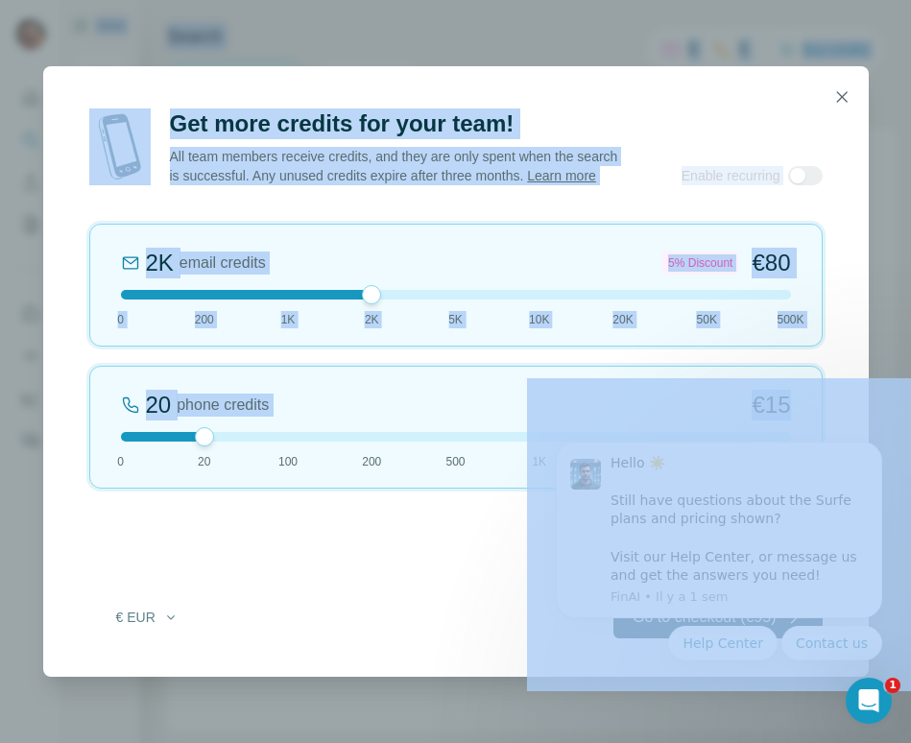
drag, startPoint x: 191, startPoint y: 443, endPoint x: -49, endPoint y: 436, distance: 240.1
click at [0, 436] on html "Show Search Companies People Find companies using Lookalikes search or by apply…" at bounding box center [455, 371] width 911 height 743
click at [219, 436] on div "20 phone credits €15 0 20 100 200 500 1K 2K 5K 50K" at bounding box center [455, 427] width 733 height 123
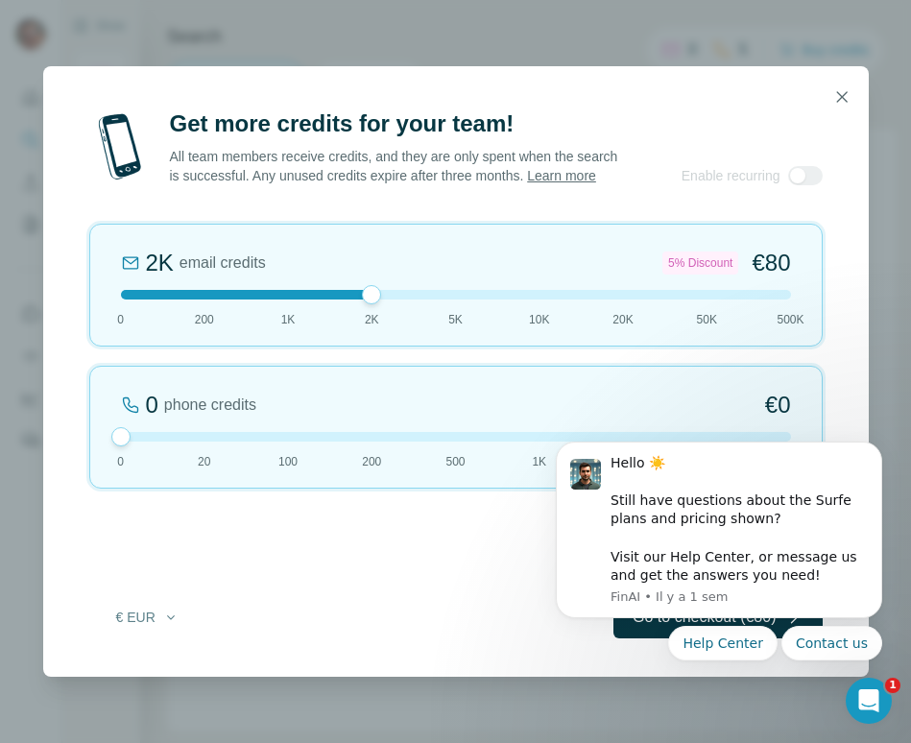
drag, startPoint x: 200, startPoint y: 444, endPoint x: 20, endPoint y: 445, distance: 179.5
click at [17, 448] on div "Get more credits for your team! All team members receive credits, and they are …" at bounding box center [455, 371] width 911 height 743
click at [799, 175] on div "Get more credits for your team! All team members receive credits, and they are …" at bounding box center [455, 146] width 733 height 77
click at [873, 450] on icon "Dismiss notification" at bounding box center [877, 447] width 11 height 11
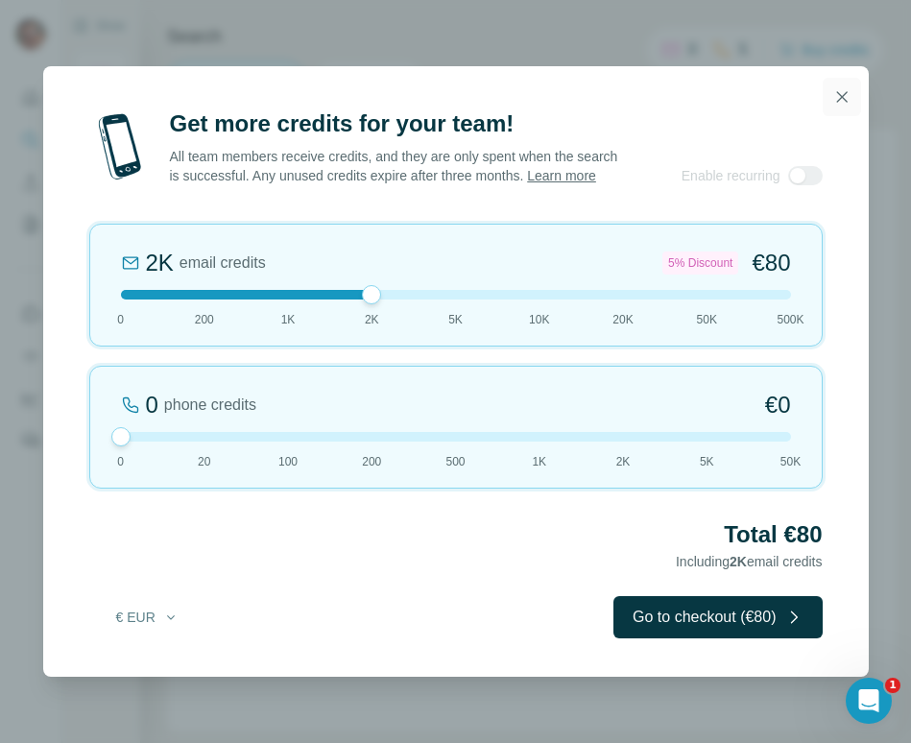
click at [850, 87] on icon "button" at bounding box center [841, 96] width 19 height 19
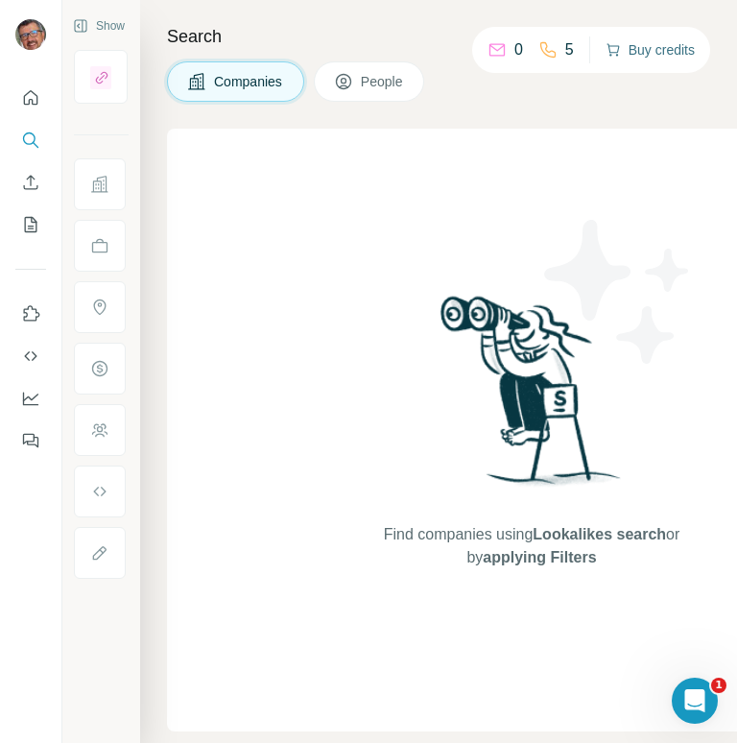
click at [662, 62] on button "Buy credits" at bounding box center [650, 49] width 89 height 27
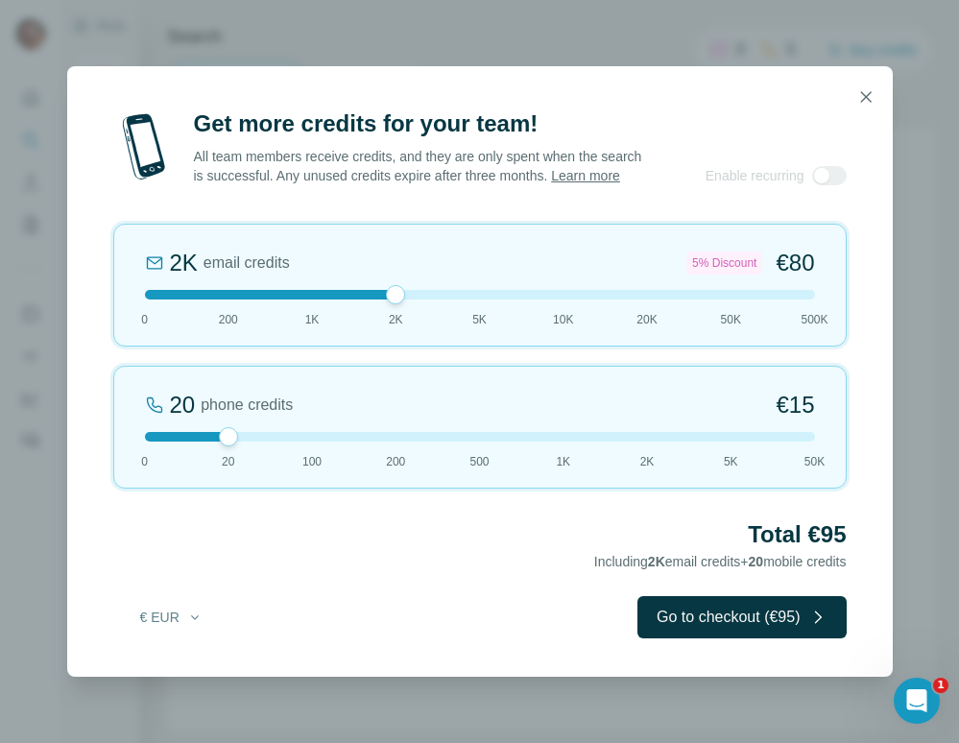
drag, startPoint x: 220, startPoint y: 300, endPoint x: 359, endPoint y: 301, distance: 139.2
click at [361, 299] on div at bounding box center [480, 295] width 670 height 10
drag, startPoint x: 393, startPoint y: 302, endPoint x: 278, endPoint y: 315, distance: 114.9
click at [278, 315] on div "1K email credits €42 0 200 1K 2K 5K 10K 20K 50K 500K" at bounding box center [479, 285] width 733 height 123
drag, startPoint x: 325, startPoint y: 300, endPoint x: 362, endPoint y: 300, distance: 36.5
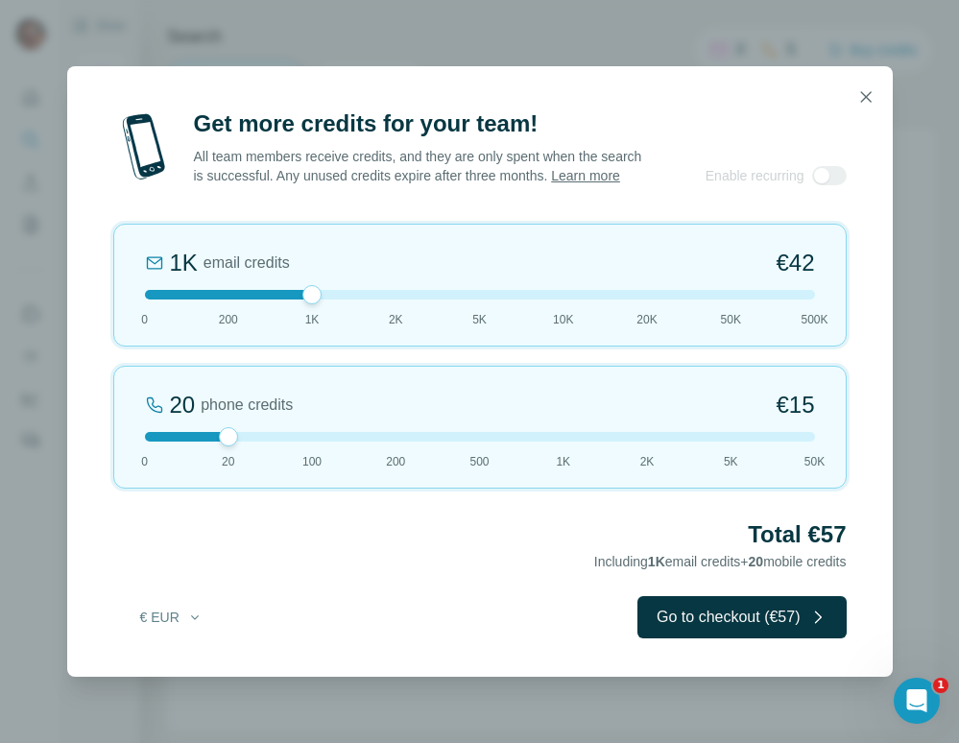
click at [362, 299] on div at bounding box center [480, 295] width 670 height 10
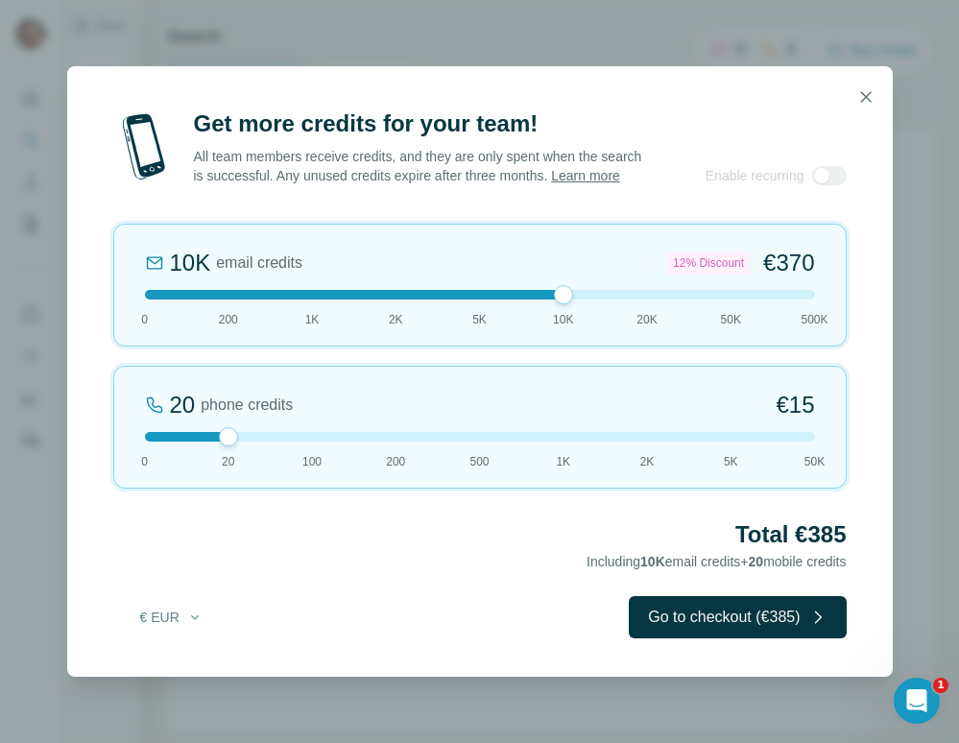
drag, startPoint x: 404, startPoint y: 303, endPoint x: 597, endPoint y: 323, distance: 193.9
click at [597, 323] on div "10K email credits 12% Discount €370 0 200 1K 2K 5K 10K 20K 50K 500K" at bounding box center [479, 285] width 733 height 123
drag, startPoint x: 557, startPoint y: 308, endPoint x: 617, endPoint y: 304, distance: 60.6
click at [618, 299] on div at bounding box center [480, 295] width 670 height 10
click at [717, 299] on div at bounding box center [480, 295] width 670 height 10
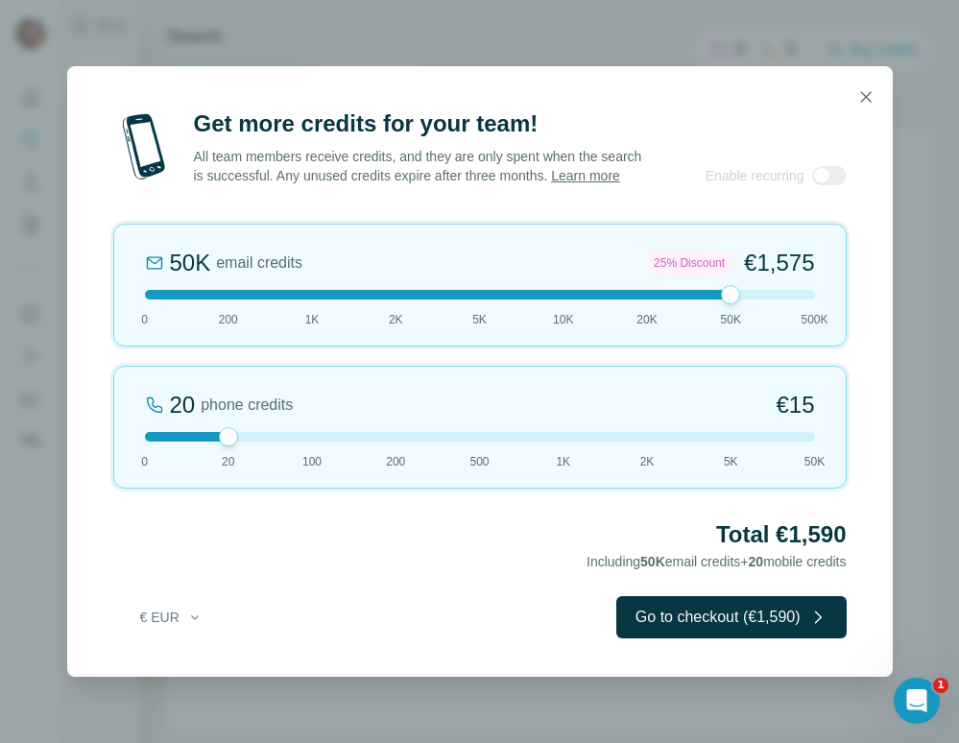
click at [651, 299] on div at bounding box center [480, 295] width 670 height 10
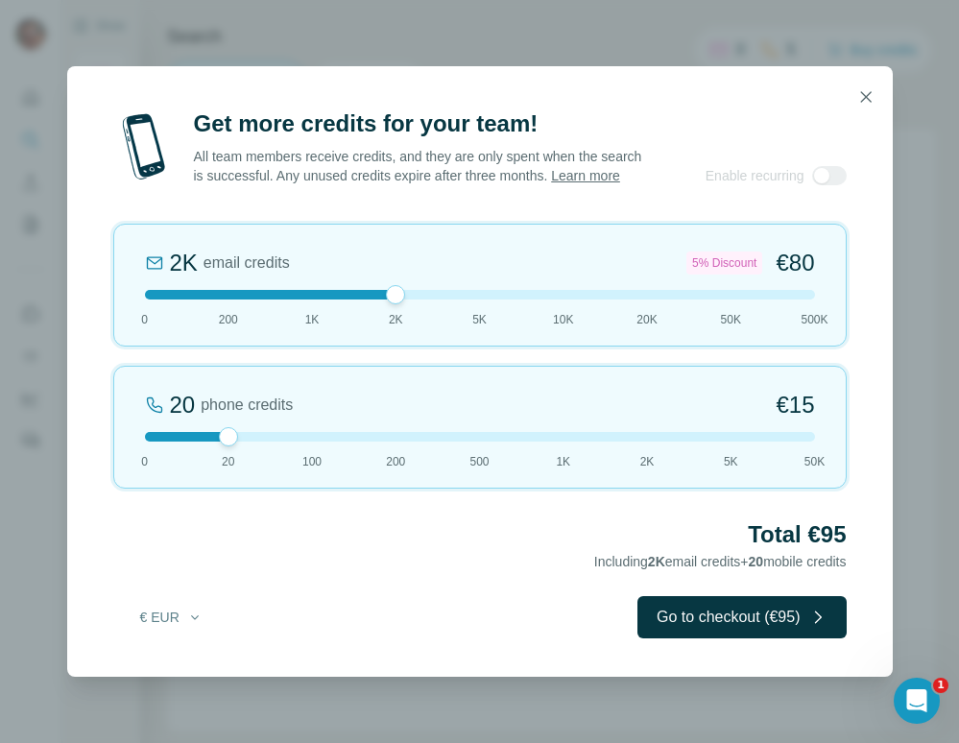
drag, startPoint x: 631, startPoint y: 308, endPoint x: 425, endPoint y: 306, distance: 205.4
click at [425, 299] on div at bounding box center [480, 295] width 670 height 10
click at [863, 87] on icon "button" at bounding box center [865, 96] width 19 height 19
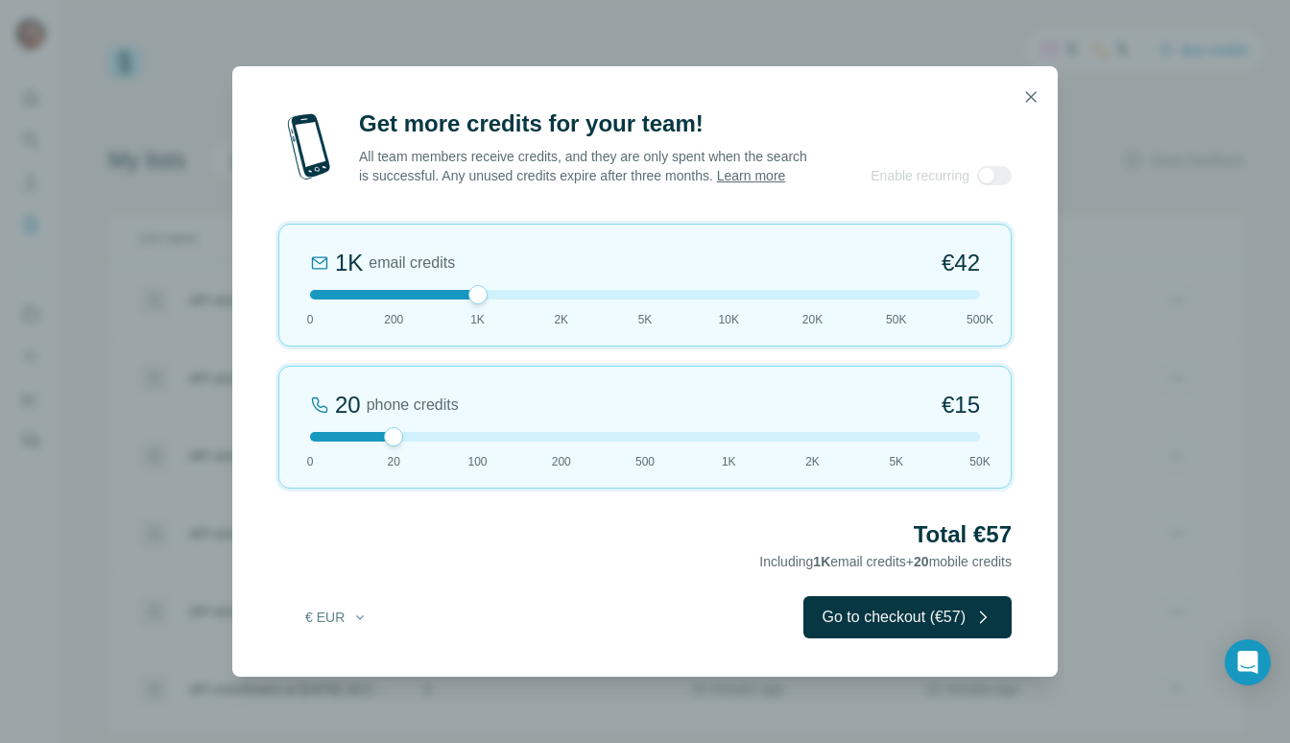
drag, startPoint x: 393, startPoint y: 312, endPoint x: 472, endPoint y: 313, distance: 79.7
click at [472, 313] on div "1K email credits €42 0 200 1K 2K 5K 10K 20K 50K 500K" at bounding box center [644, 285] width 733 height 123
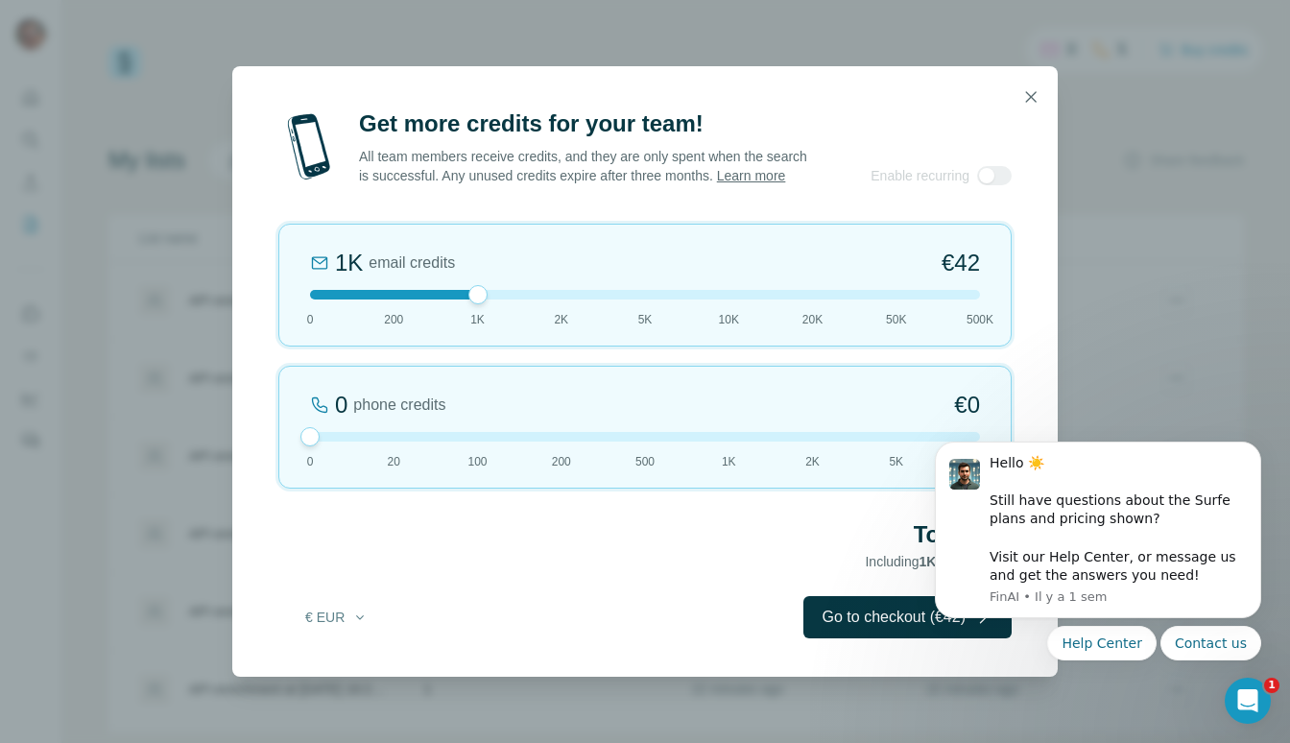
drag, startPoint x: 390, startPoint y: 445, endPoint x: 169, endPoint y: 448, distance: 220.8
click at [169, 448] on div "Get more credits for your team! All team members receive credits, and they are …" at bounding box center [645, 371] width 1290 height 743
click at [1017, 85] on button "button" at bounding box center [1031, 97] width 38 height 38
